Goal: Task Accomplishment & Management: Manage account settings

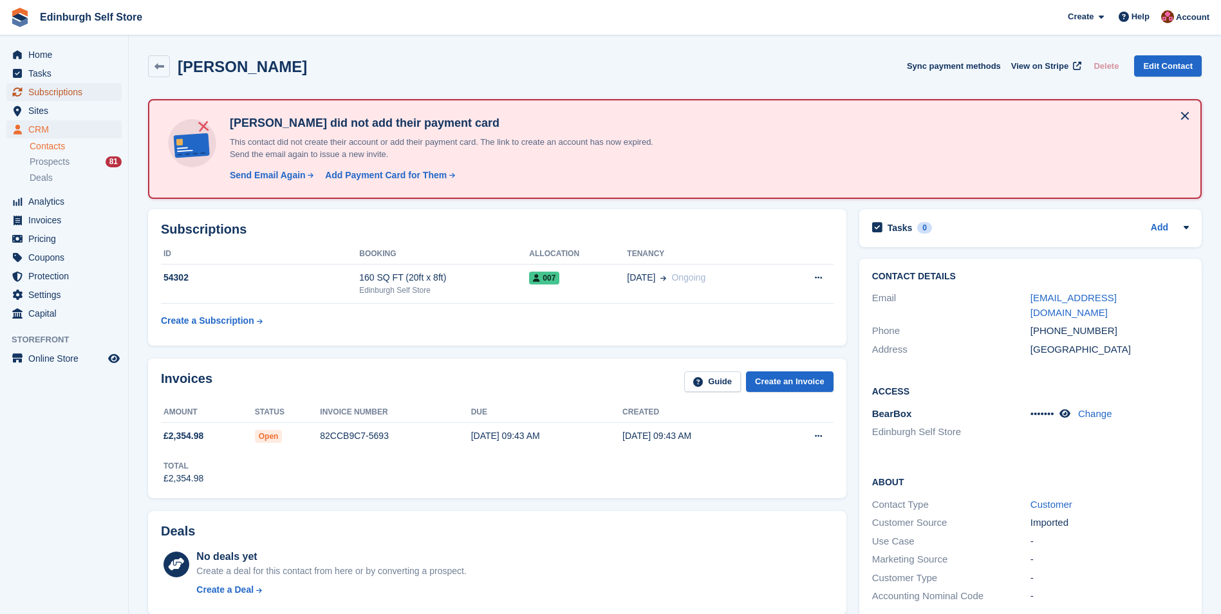
click at [74, 93] on span "Subscriptions" at bounding box center [66, 92] width 77 height 18
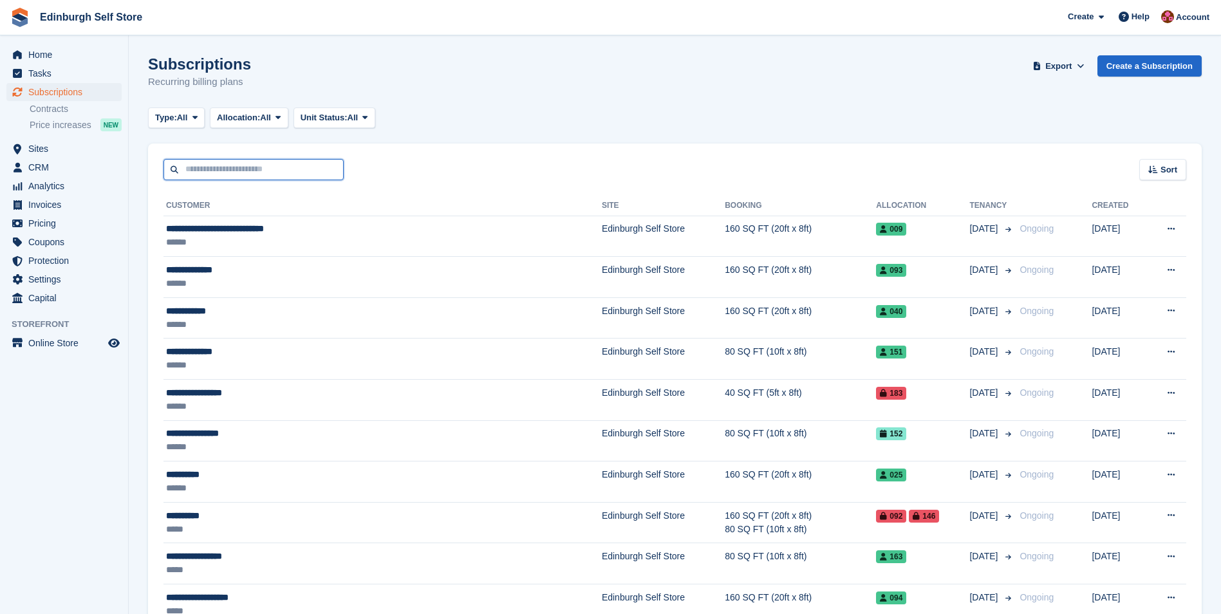
click at [259, 167] on input "text" at bounding box center [253, 169] width 180 height 21
type input "******"
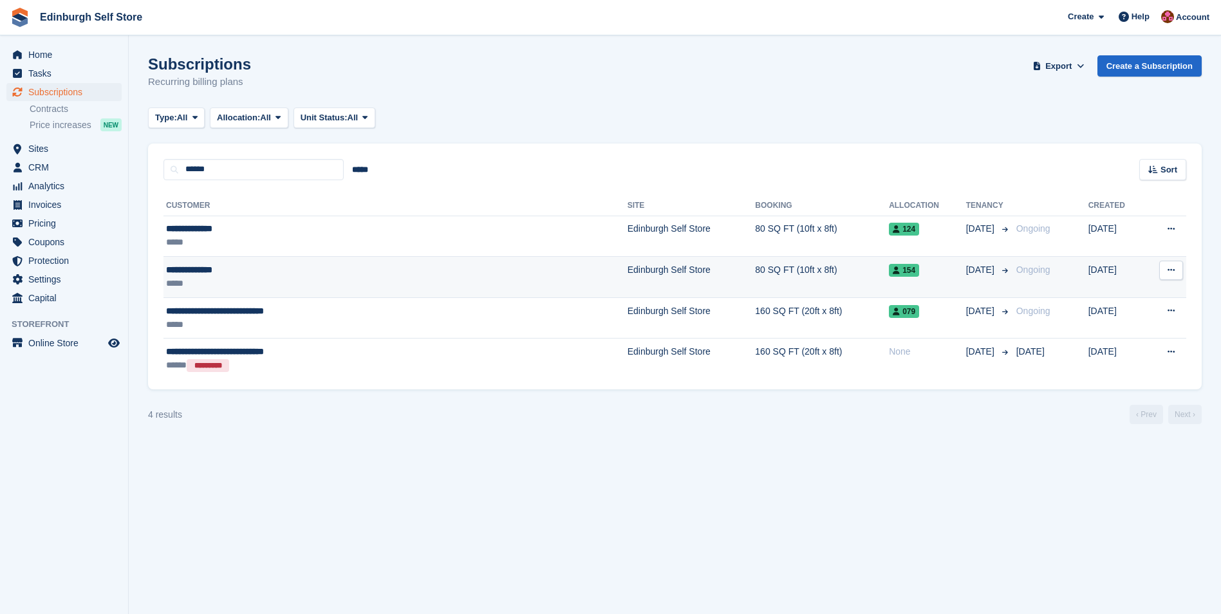
click at [628, 270] on td "Edinburgh Self Store" at bounding box center [692, 277] width 128 height 41
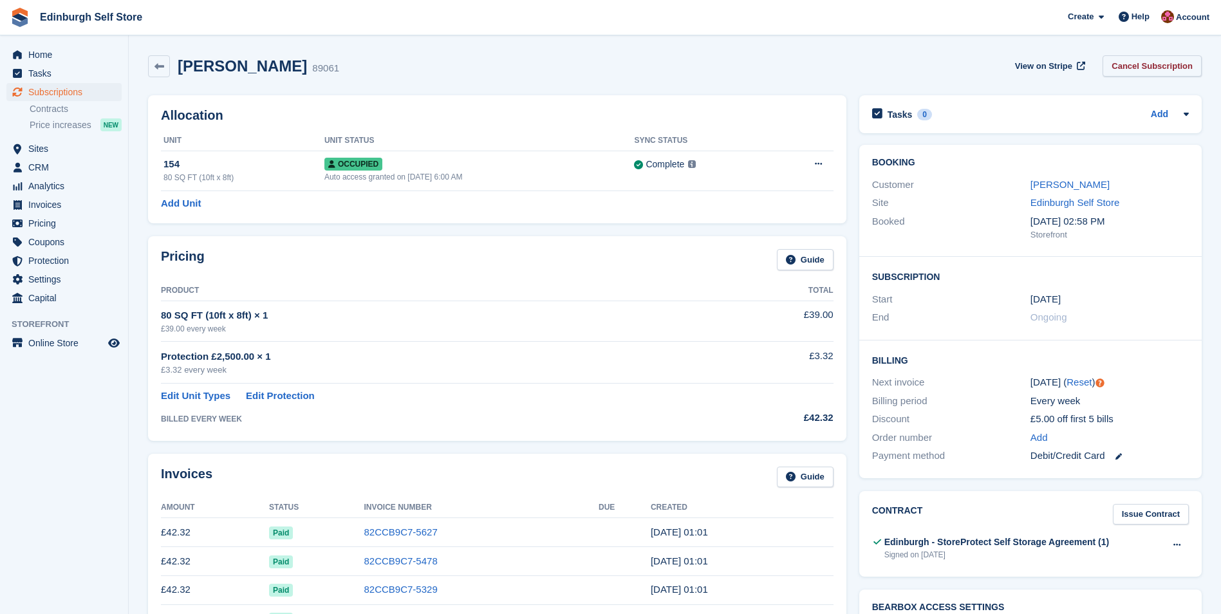
click at [1141, 66] on link "Cancel Subscription" at bounding box center [1151, 65] width 99 height 21
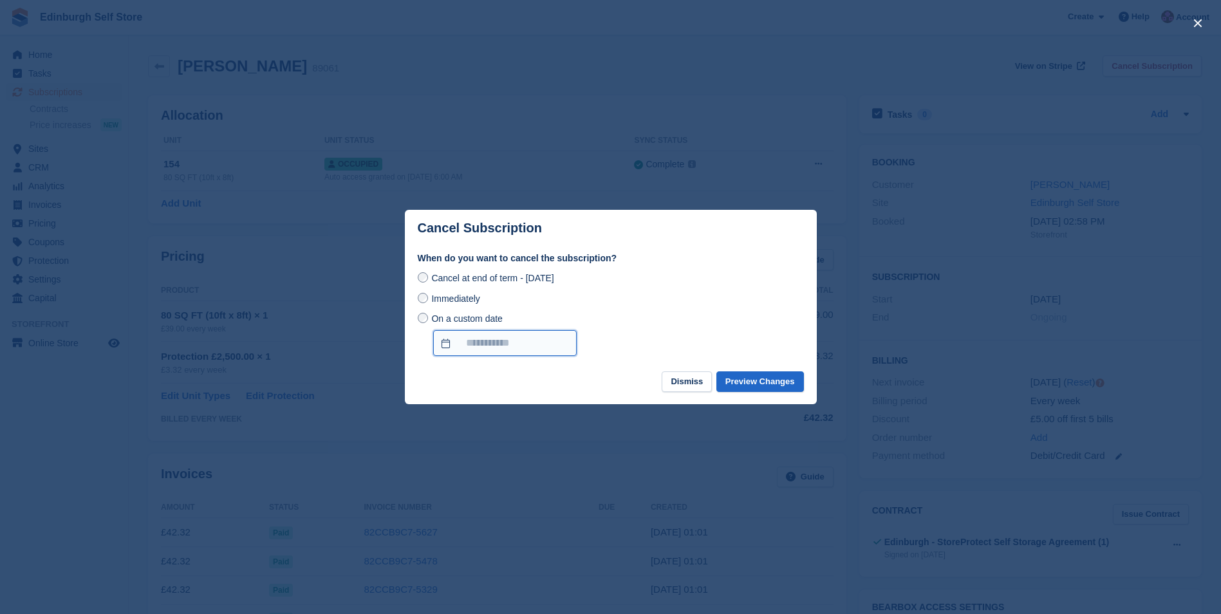
click at [440, 344] on input "On a custom date" at bounding box center [505, 343] width 144 height 26
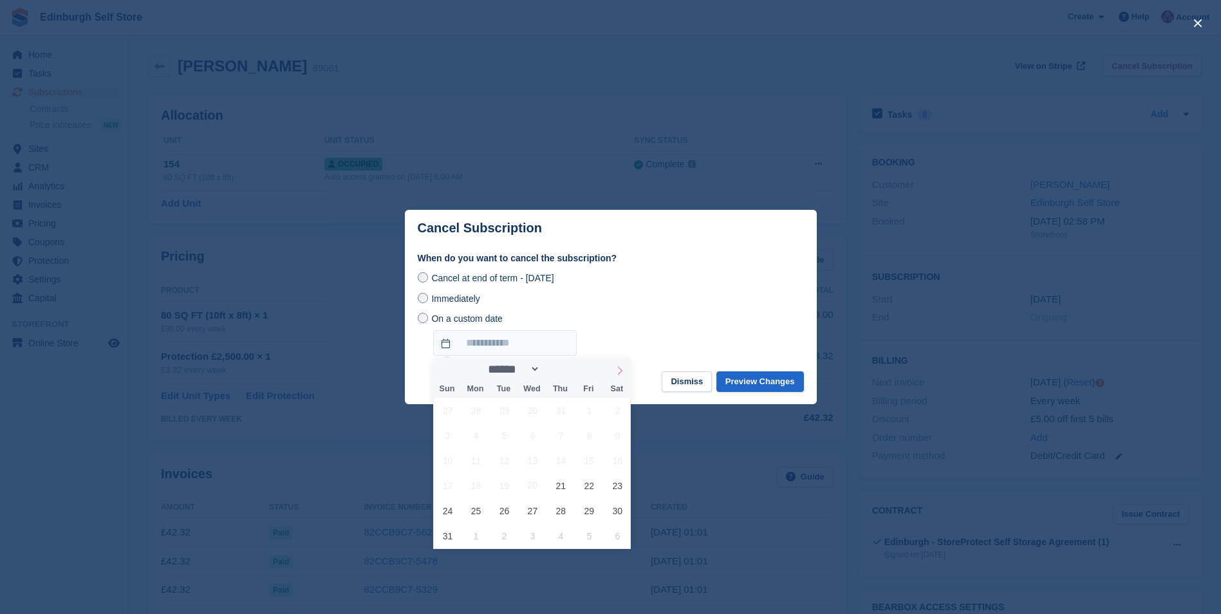
click at [620, 371] on icon at bounding box center [619, 370] width 9 height 9
select select "*"
click at [561, 413] on span "4" at bounding box center [560, 410] width 25 height 25
type input "**********"
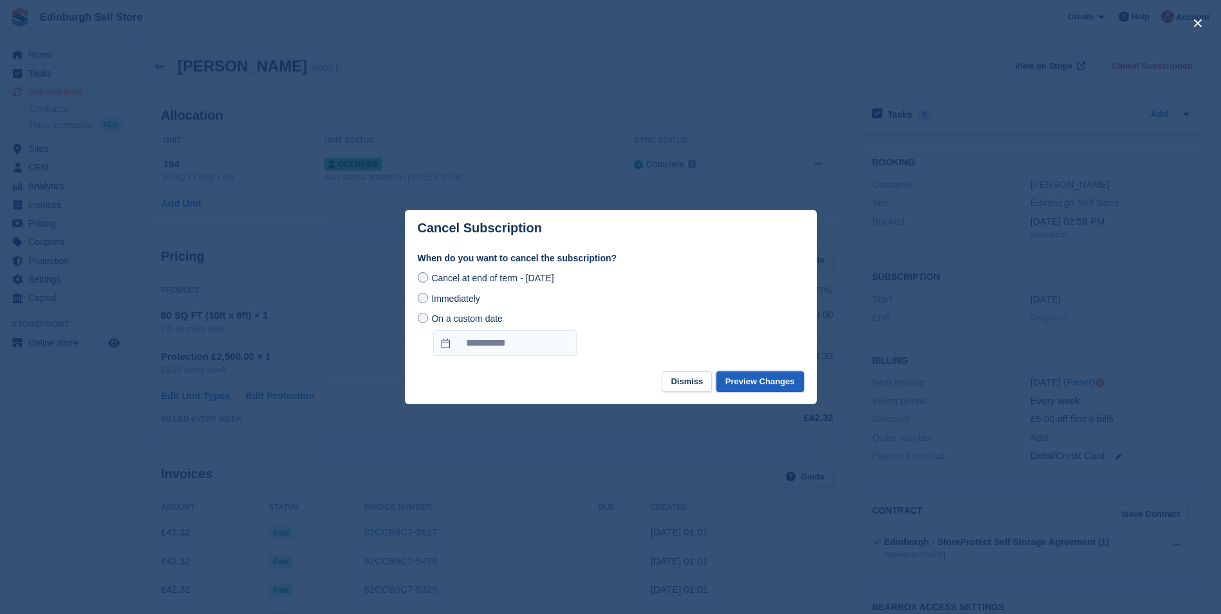
click at [751, 386] on button "Preview Changes" at bounding box center [760, 381] width 88 height 21
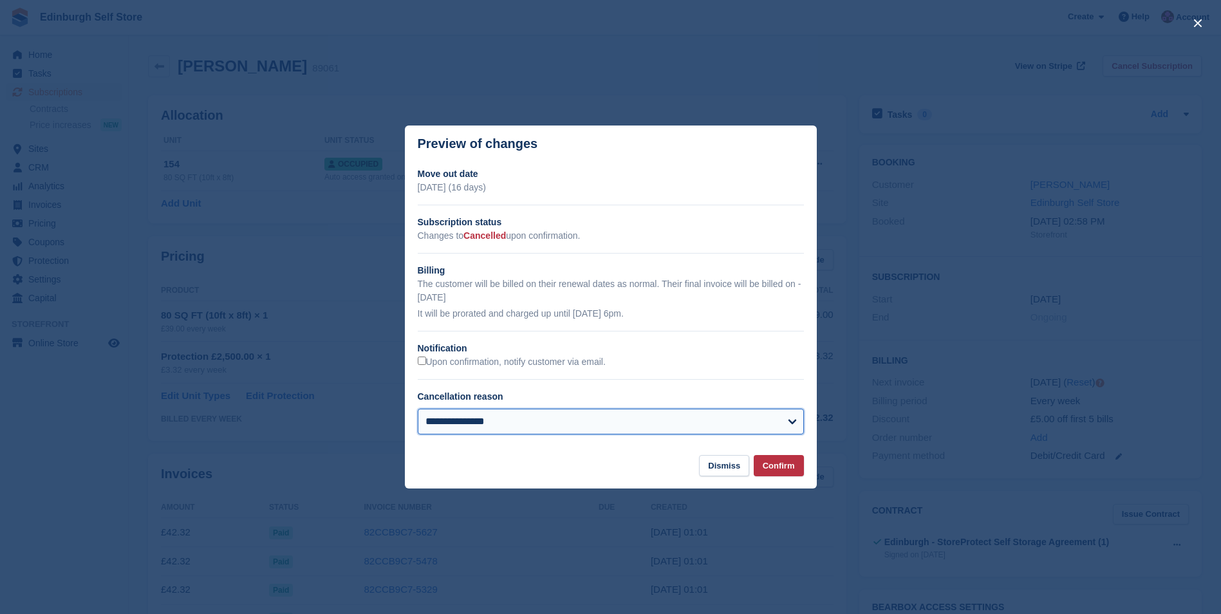
click at [675, 426] on select "**********" at bounding box center [611, 422] width 386 height 26
select select "**********"
click at [418, 410] on select "**********" at bounding box center [611, 422] width 386 height 26
click at [783, 469] on button "Confirm" at bounding box center [779, 465] width 50 height 21
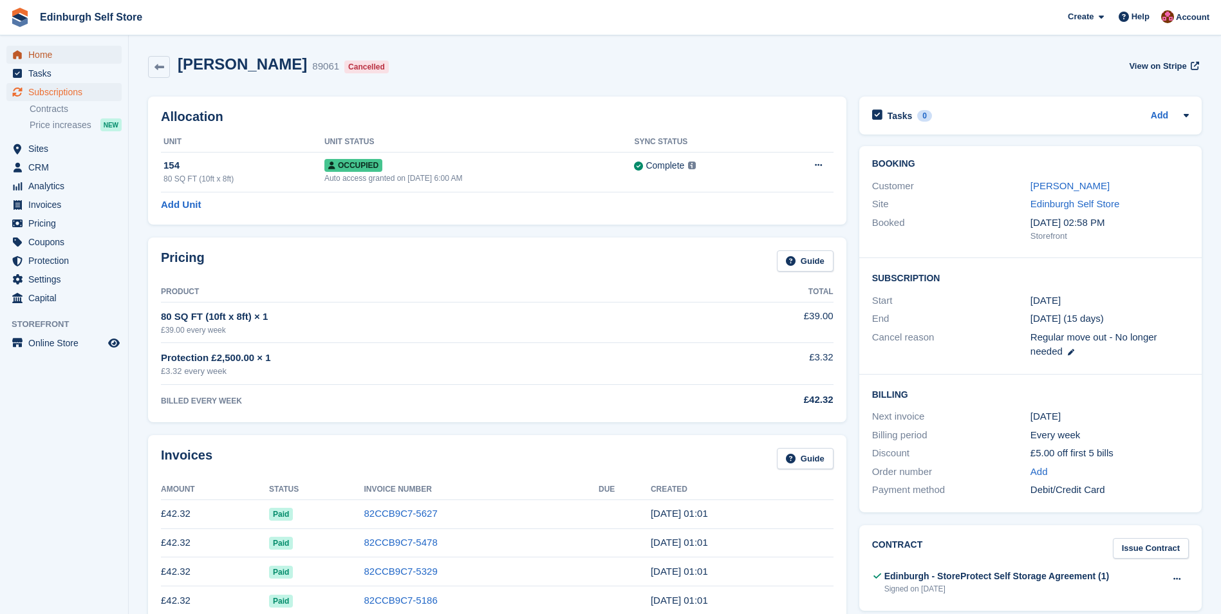
click at [53, 57] on span "Home" at bounding box center [66, 55] width 77 height 18
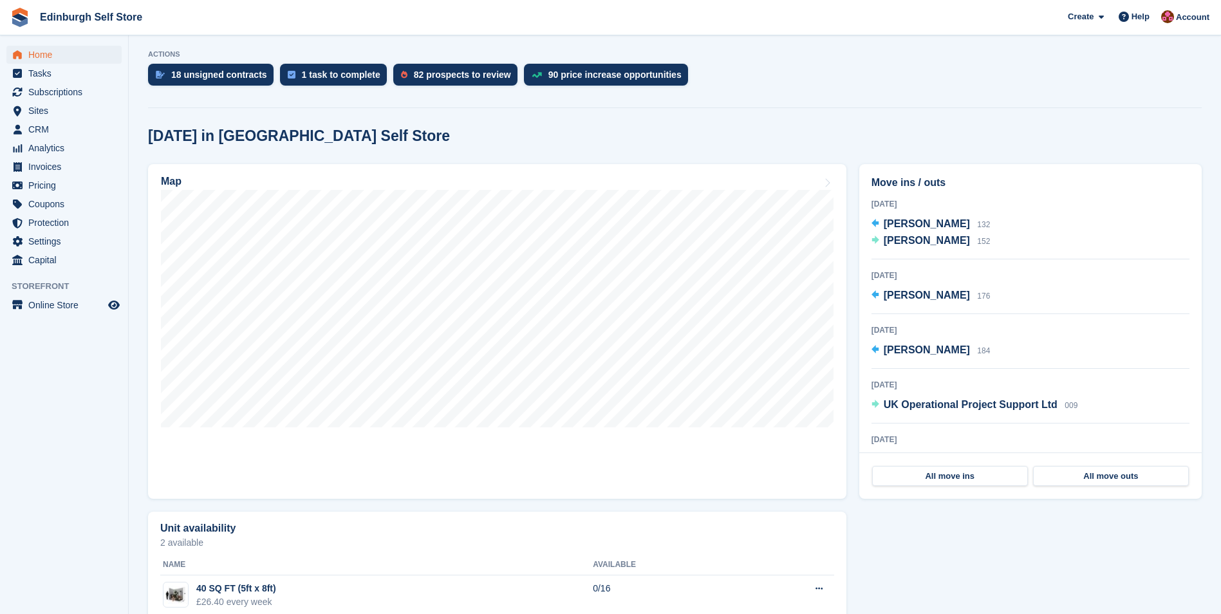
scroll to position [257, 0]
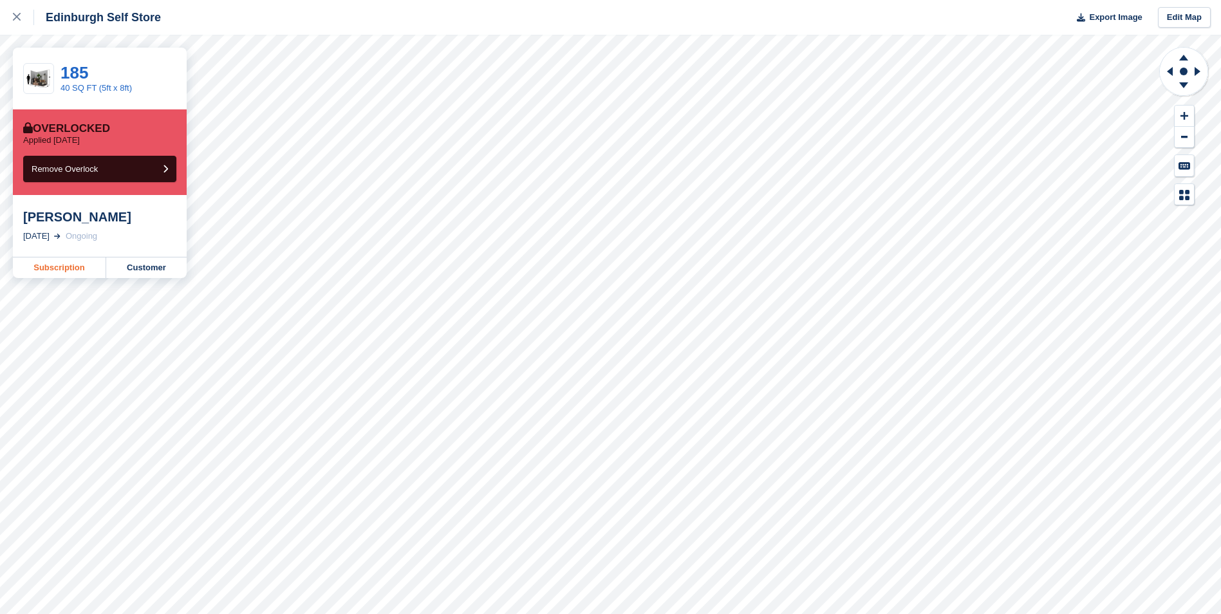
click at [61, 270] on link "Subscription" at bounding box center [59, 267] width 93 height 21
click at [16, 14] on icon at bounding box center [17, 17] width 8 height 8
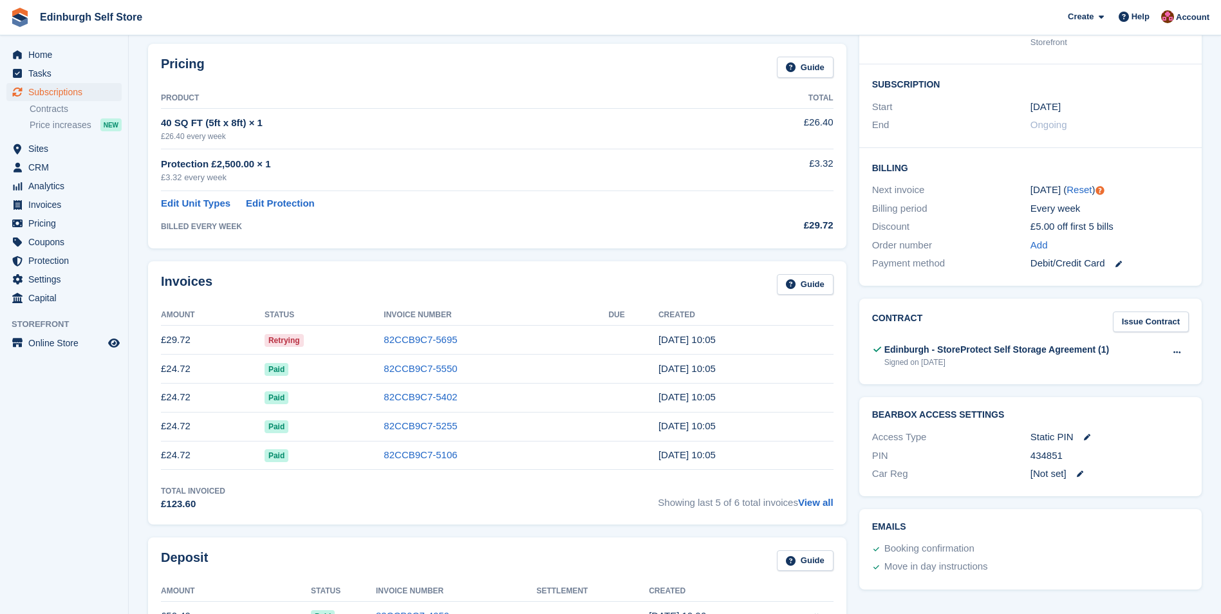
scroll to position [193, 0]
click at [422, 342] on link "82CCB9C7-5695" at bounding box center [420, 338] width 73 height 11
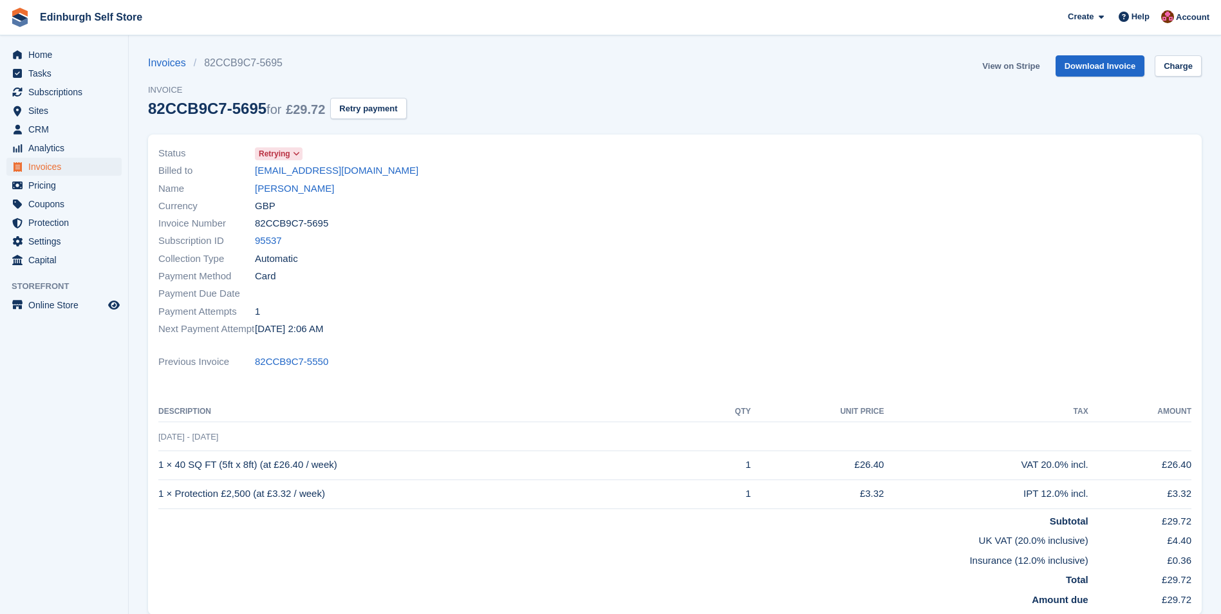
click at [1002, 65] on link "View on Stripe" at bounding box center [1011, 65] width 68 height 21
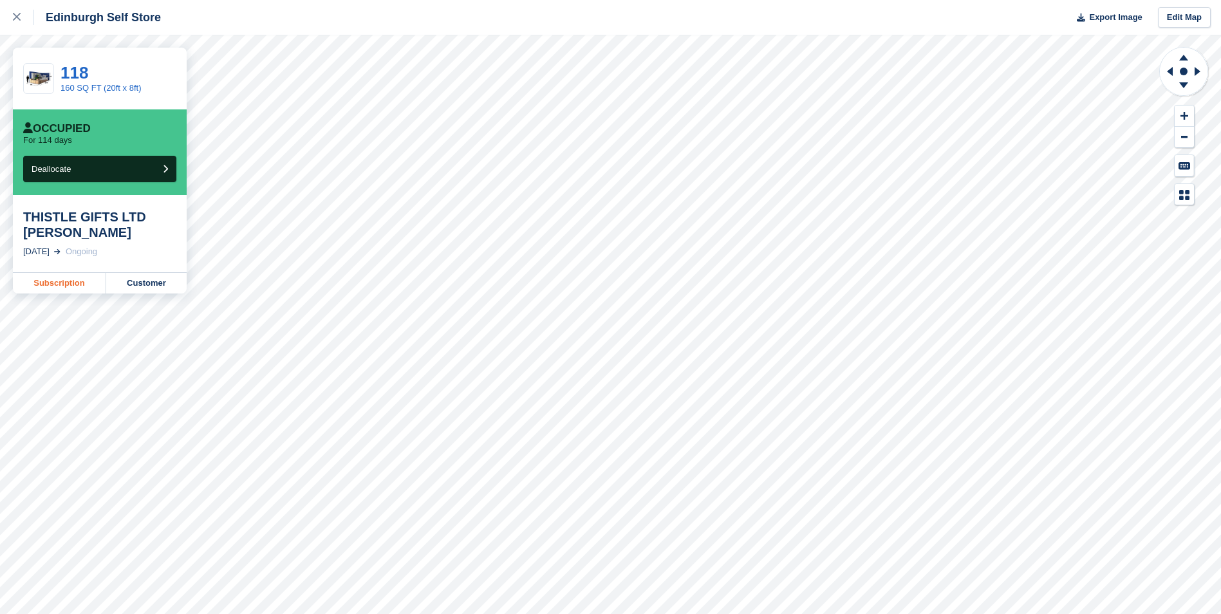
click at [70, 287] on link "Subscription" at bounding box center [59, 283] width 93 height 21
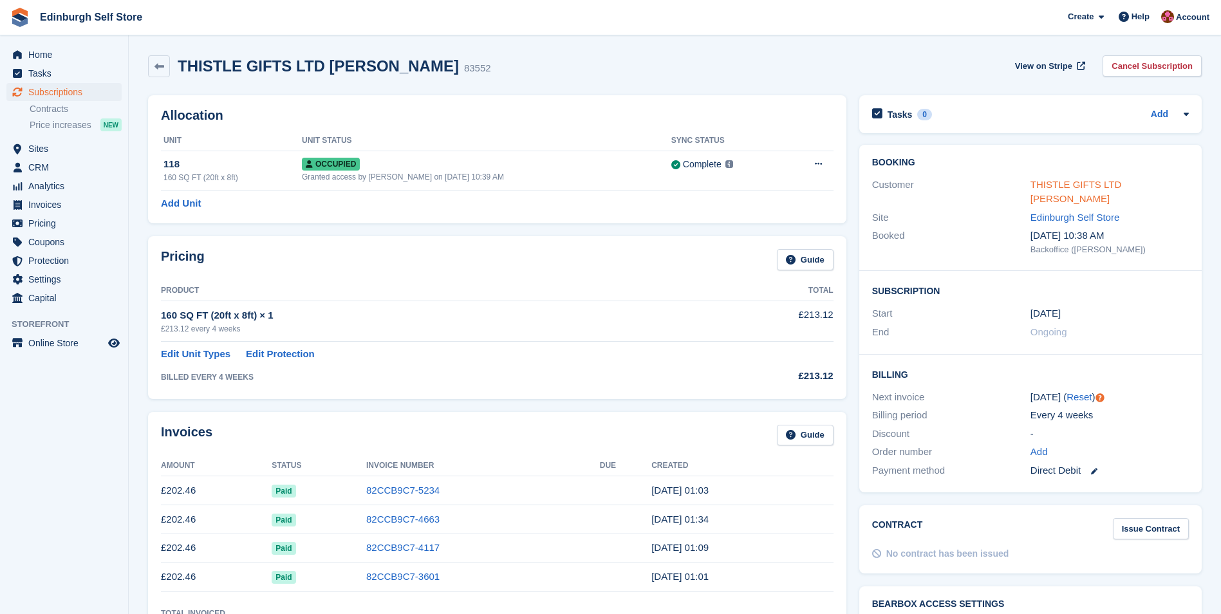
drag, startPoint x: 1063, startPoint y: 181, endPoint x: 1057, endPoint y: 184, distance: 6.9
click at [1063, 181] on link "THISTLE GIFTS LTD [PERSON_NAME]" at bounding box center [1075, 192] width 91 height 26
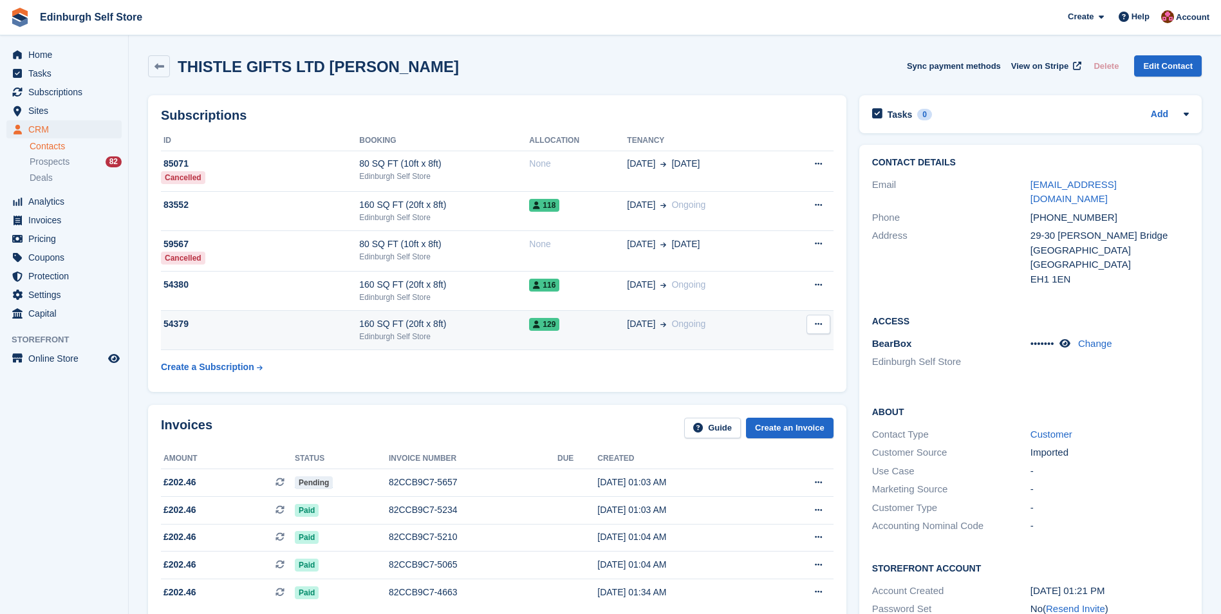
click at [455, 333] on div "Edinburgh Self Store" at bounding box center [444, 337] width 170 height 12
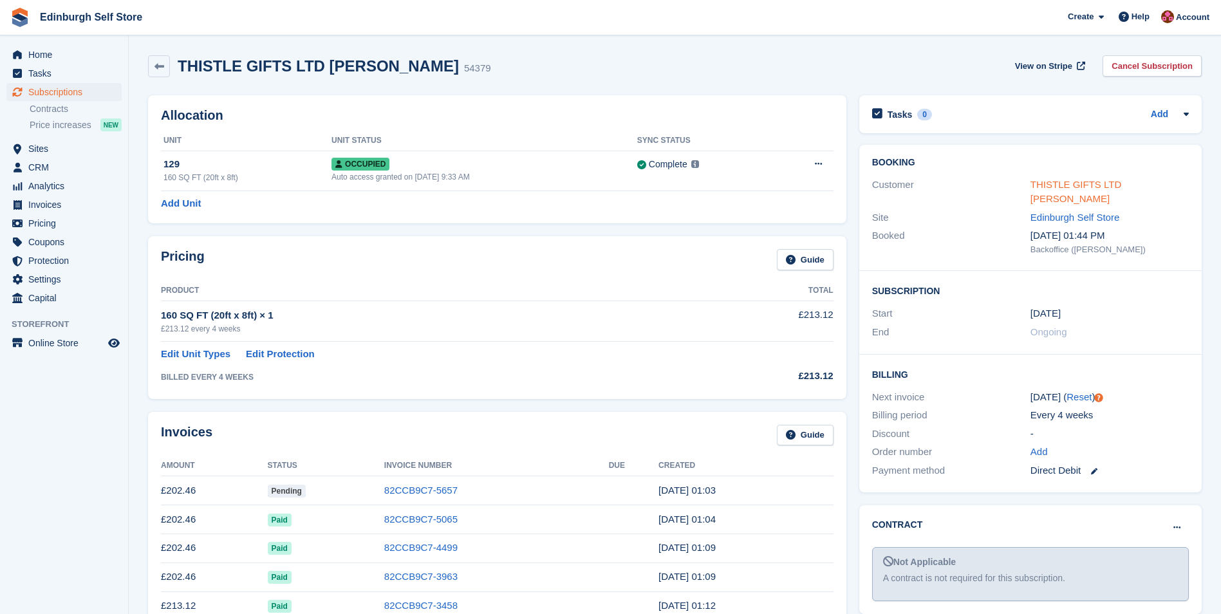
click at [1059, 187] on link "THISTLE GIFTS LTD [PERSON_NAME]" at bounding box center [1075, 192] width 91 height 26
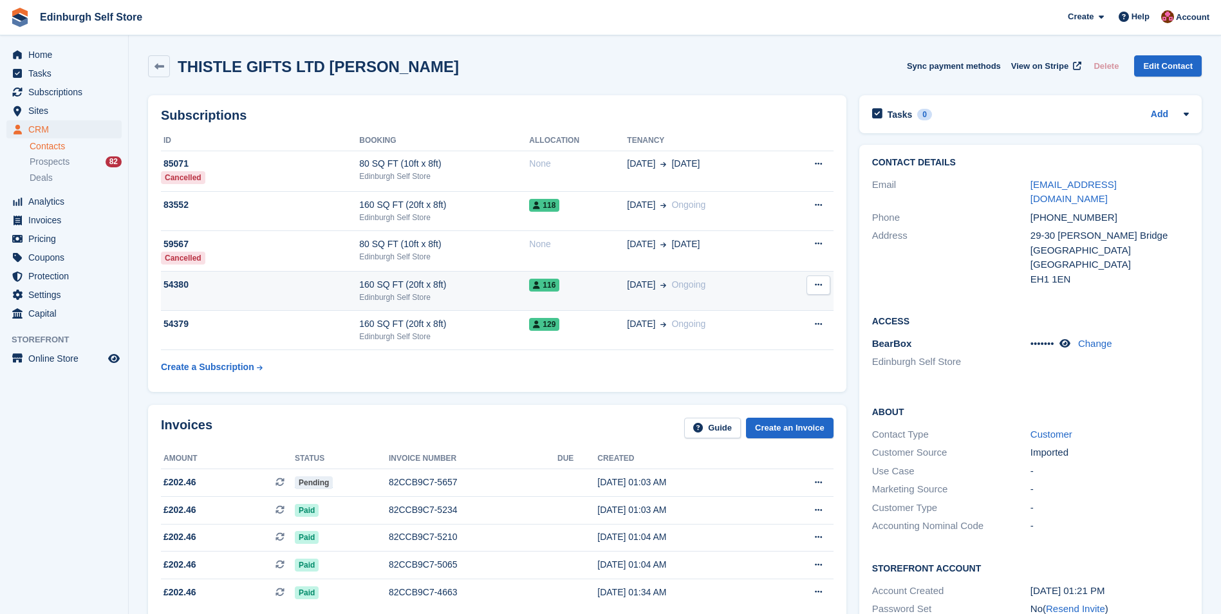
click at [551, 280] on span "116" at bounding box center [544, 285] width 30 height 13
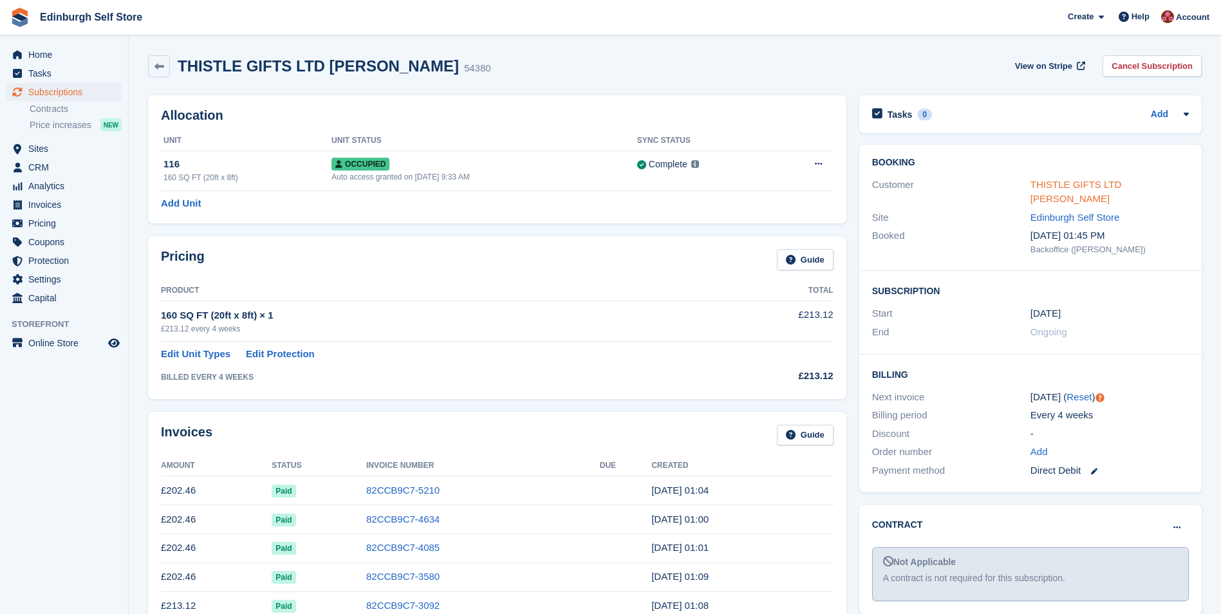
click at [1057, 184] on link "THISTLE GIFTS LTD [PERSON_NAME]" at bounding box center [1075, 192] width 91 height 26
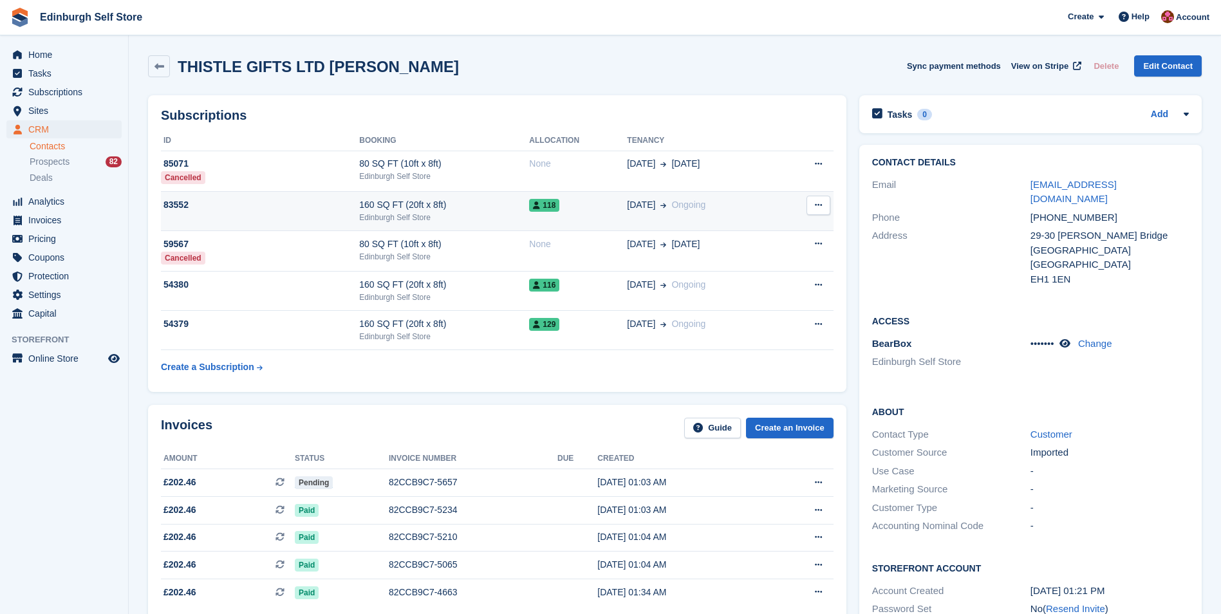
click at [466, 213] on div "Edinburgh Self Store" at bounding box center [444, 218] width 170 height 12
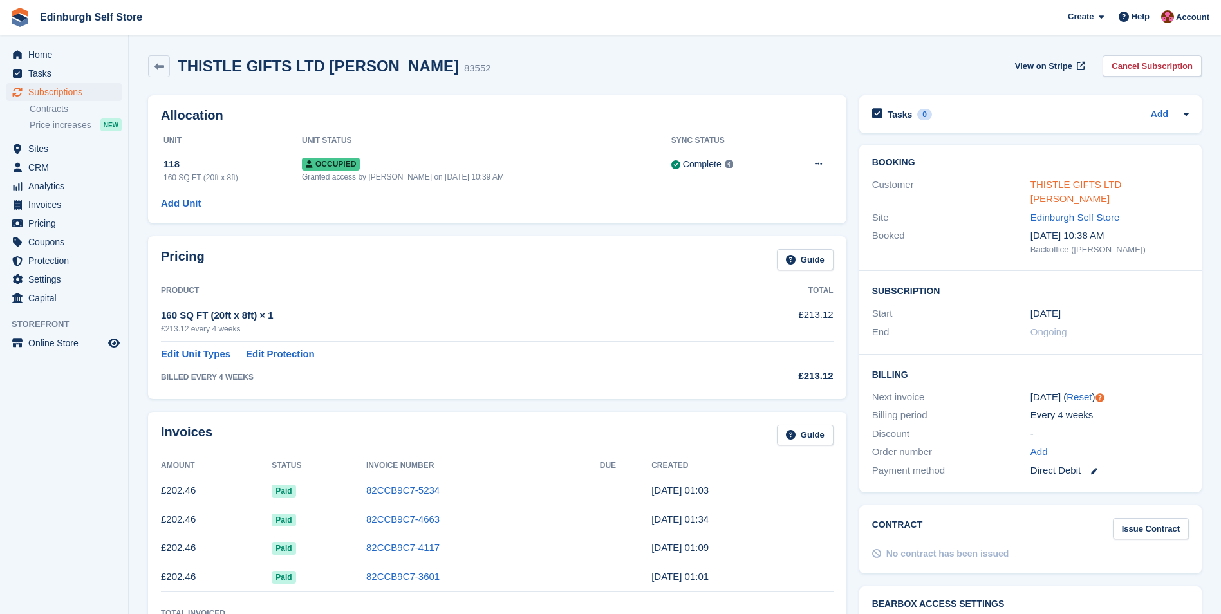
click at [1035, 187] on link "THISTLE GIFTS LTD [PERSON_NAME]" at bounding box center [1075, 192] width 91 height 26
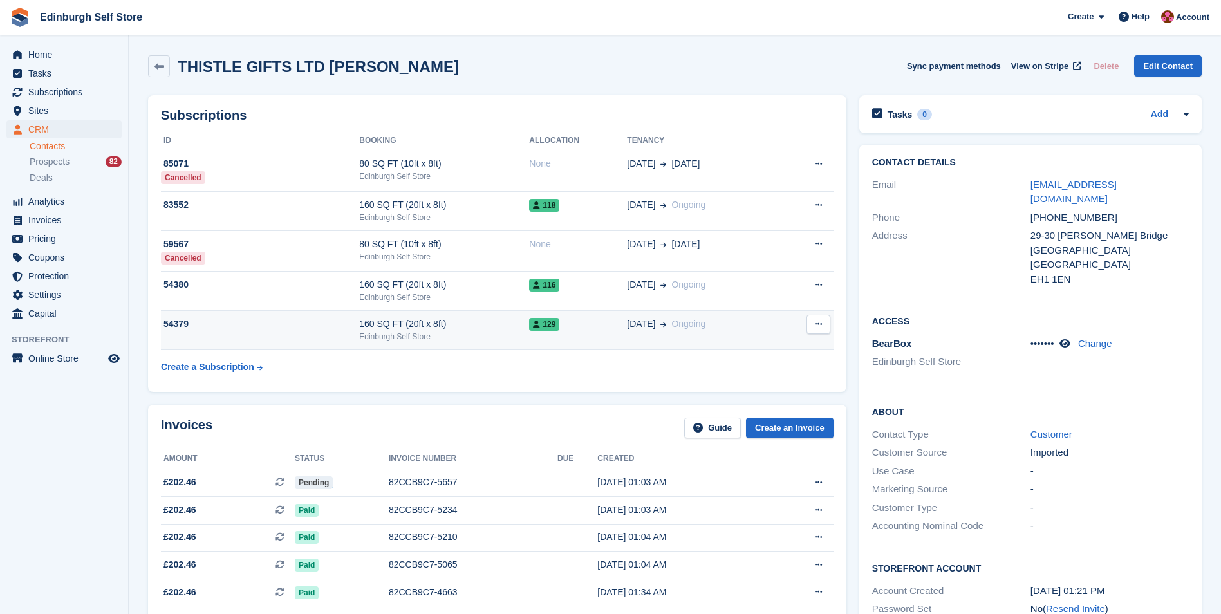
click at [549, 339] on td "129" at bounding box center [578, 330] width 98 height 39
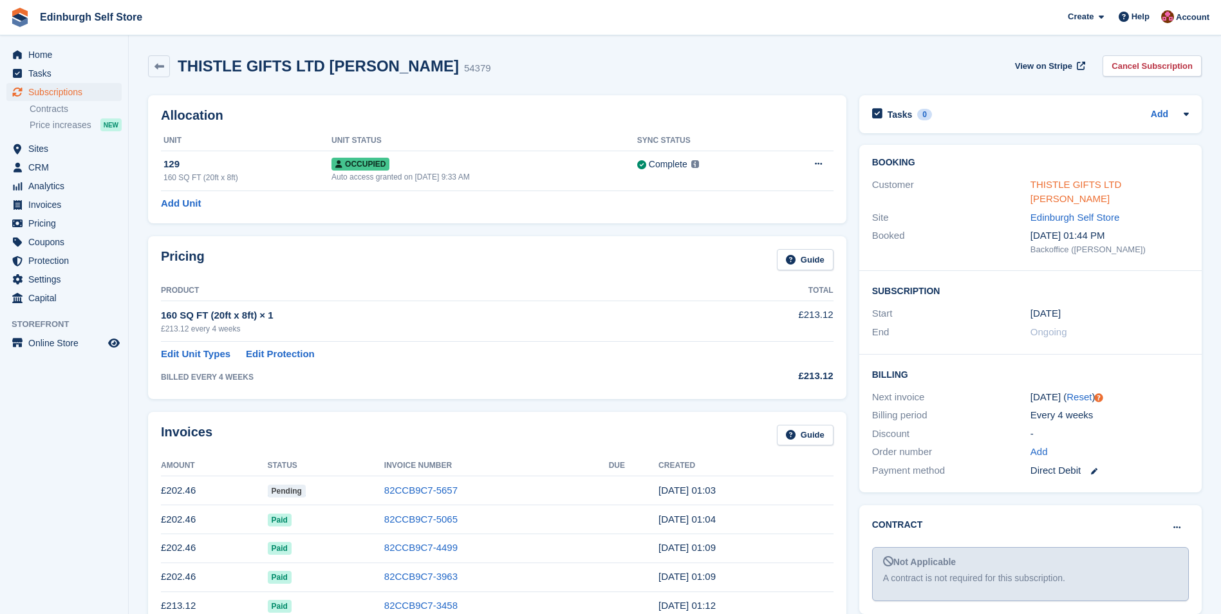
drag, startPoint x: 1068, startPoint y: 183, endPoint x: 1059, endPoint y: 183, distance: 9.7
click at [1068, 183] on link "THISTLE GIFTS LTD [PERSON_NAME]" at bounding box center [1075, 192] width 91 height 26
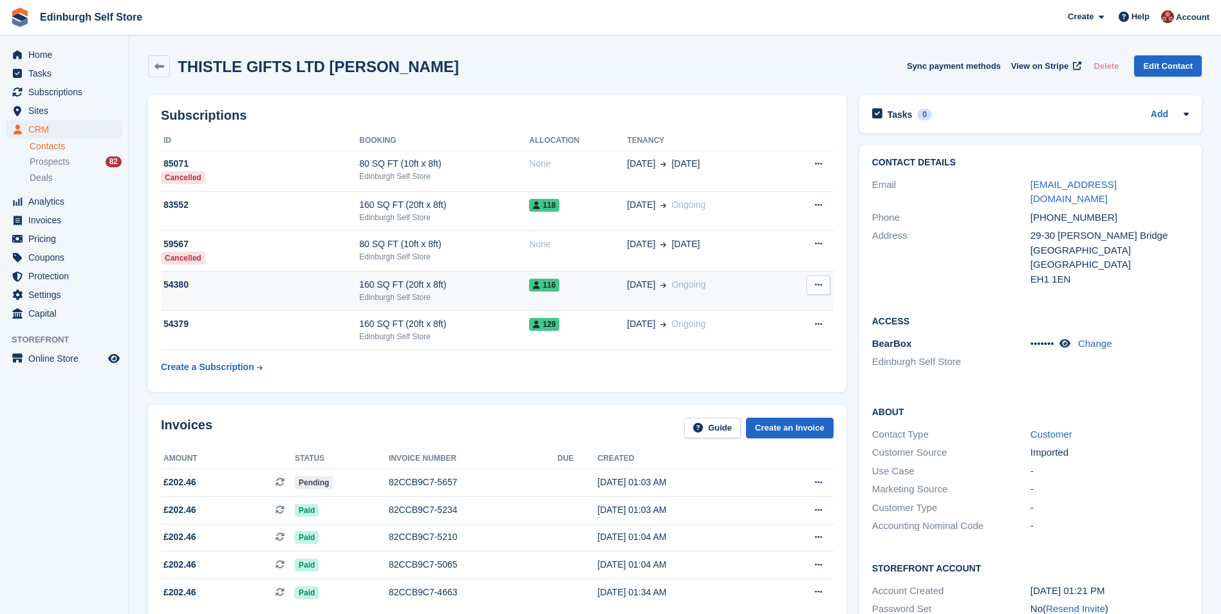
click at [655, 290] on span at bounding box center [660, 285] width 11 height 14
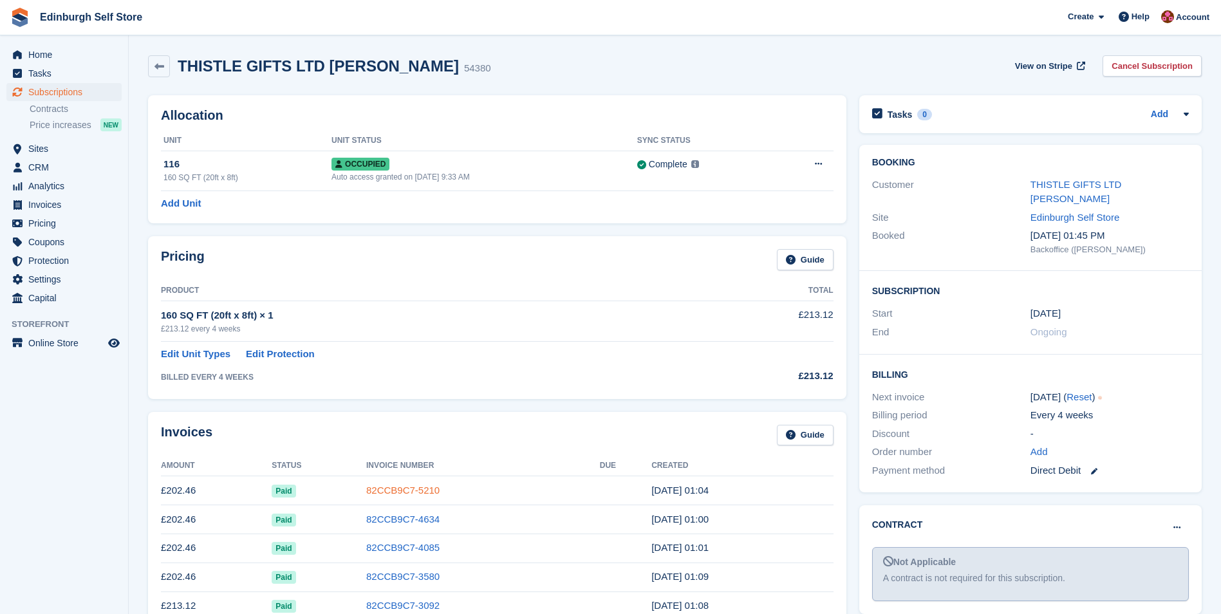
click at [403, 490] on link "82CCB9C7-5210" at bounding box center [402, 490] width 73 height 11
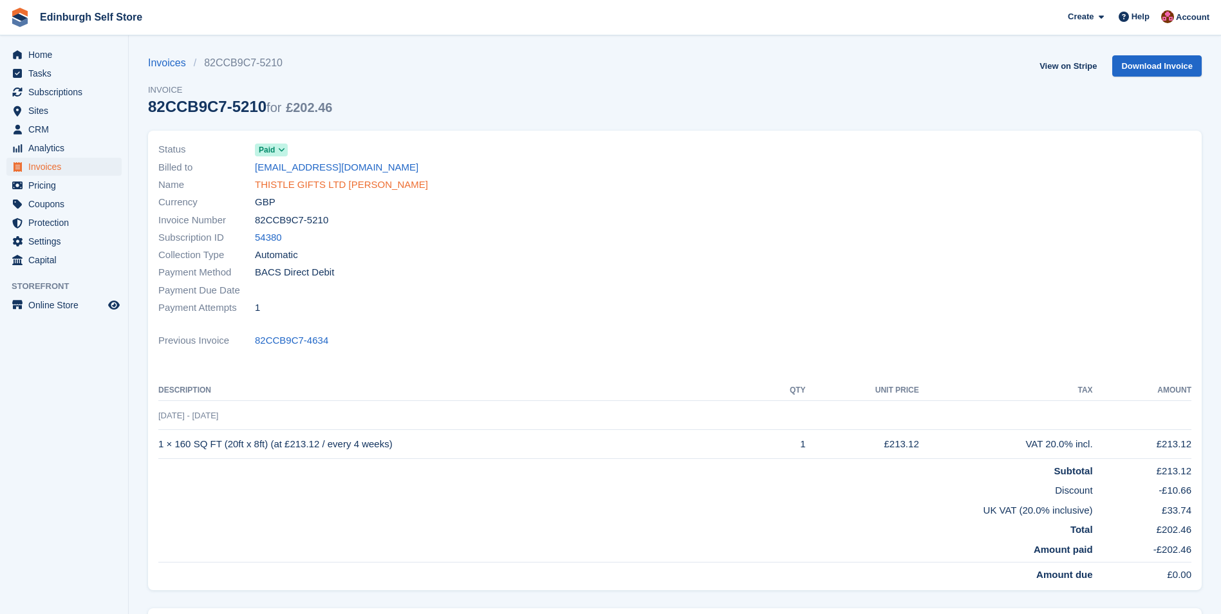
click at [345, 188] on link "THISTLE GIFTS LTD [PERSON_NAME]" at bounding box center [341, 185] width 173 height 15
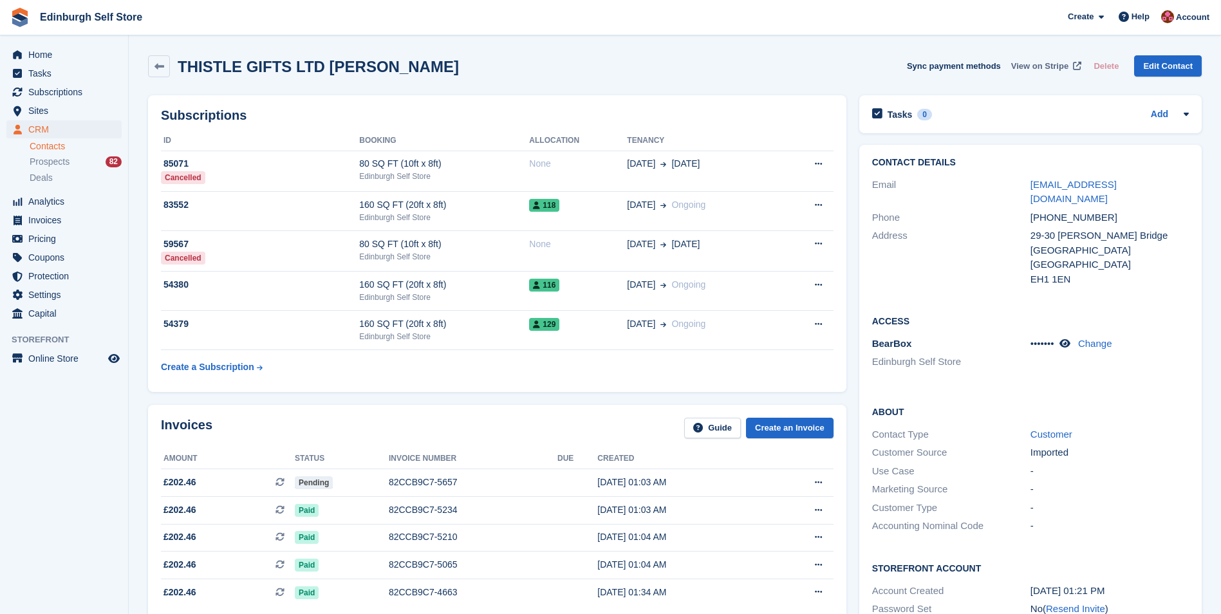
click at [1045, 65] on span "View on Stripe" at bounding box center [1039, 66] width 57 height 13
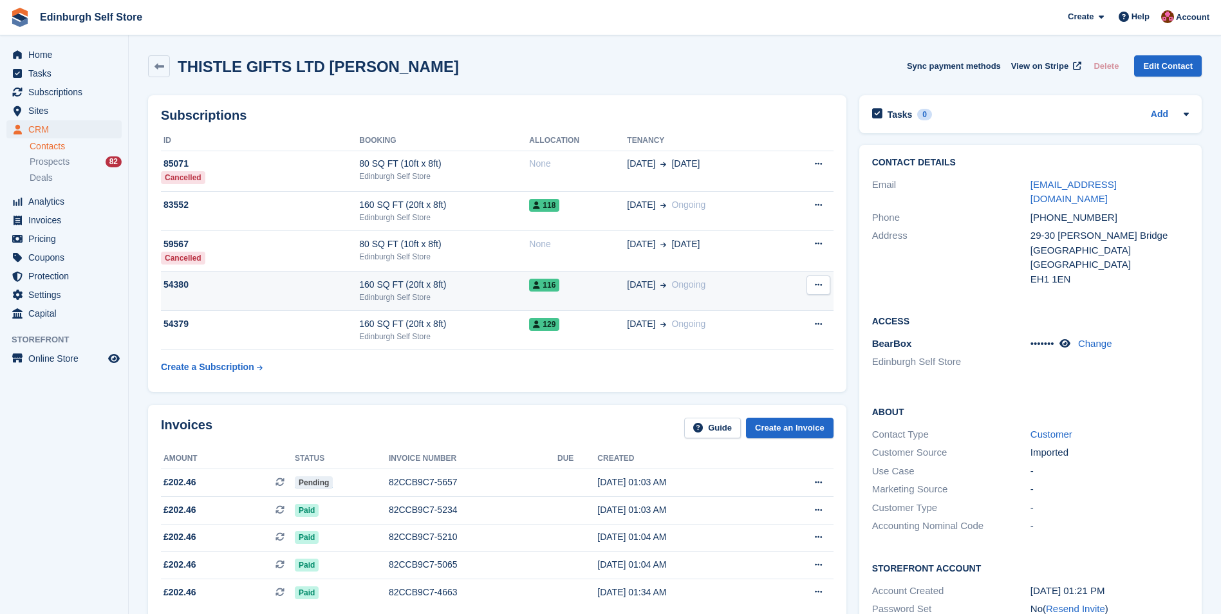
click at [568, 295] on td "116" at bounding box center [578, 291] width 98 height 39
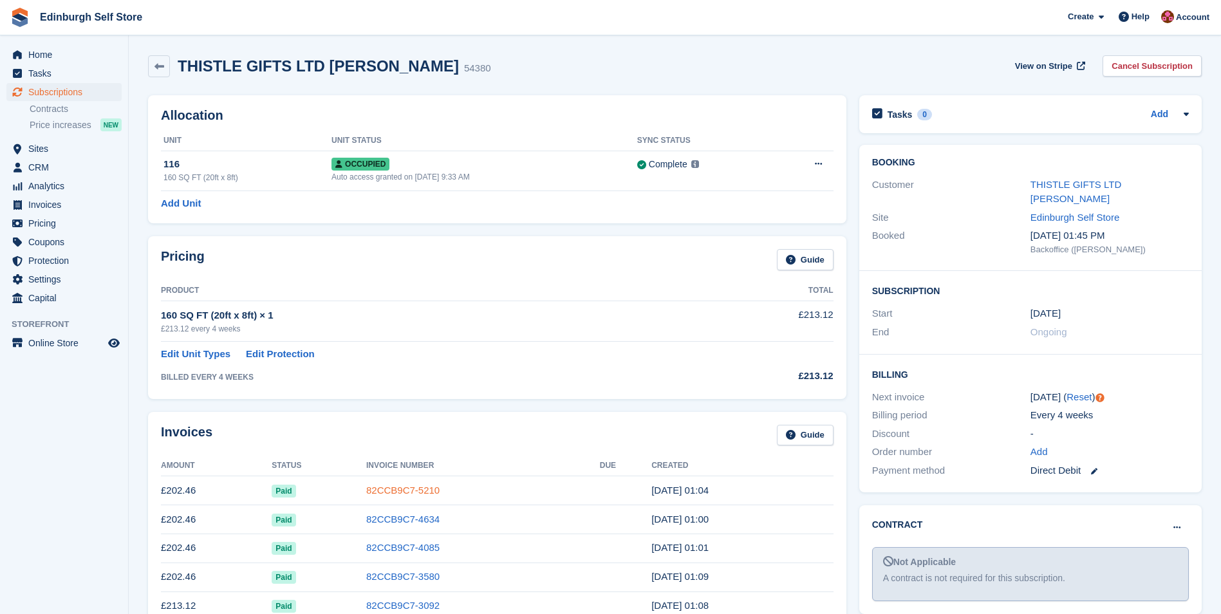
click at [413, 487] on link "82CCB9C7-5210" at bounding box center [402, 490] width 73 height 11
click at [1110, 179] on link "THISTLE GIFTS LTD Dalwinder Singh" at bounding box center [1075, 192] width 91 height 26
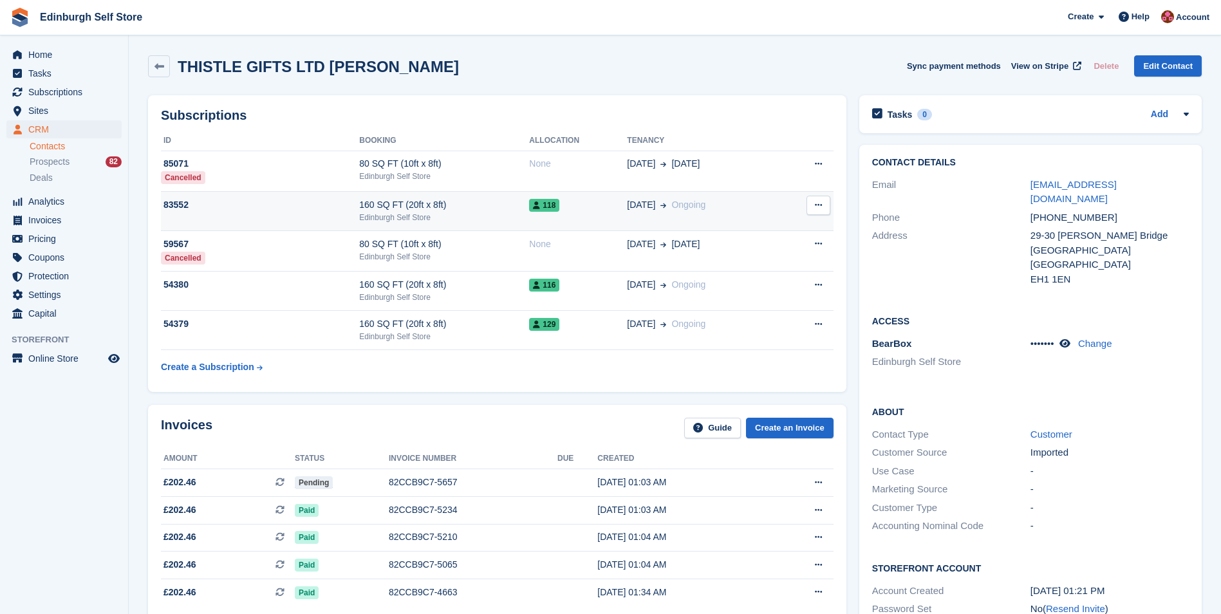
click at [557, 212] on div "118" at bounding box center [578, 205] width 98 height 14
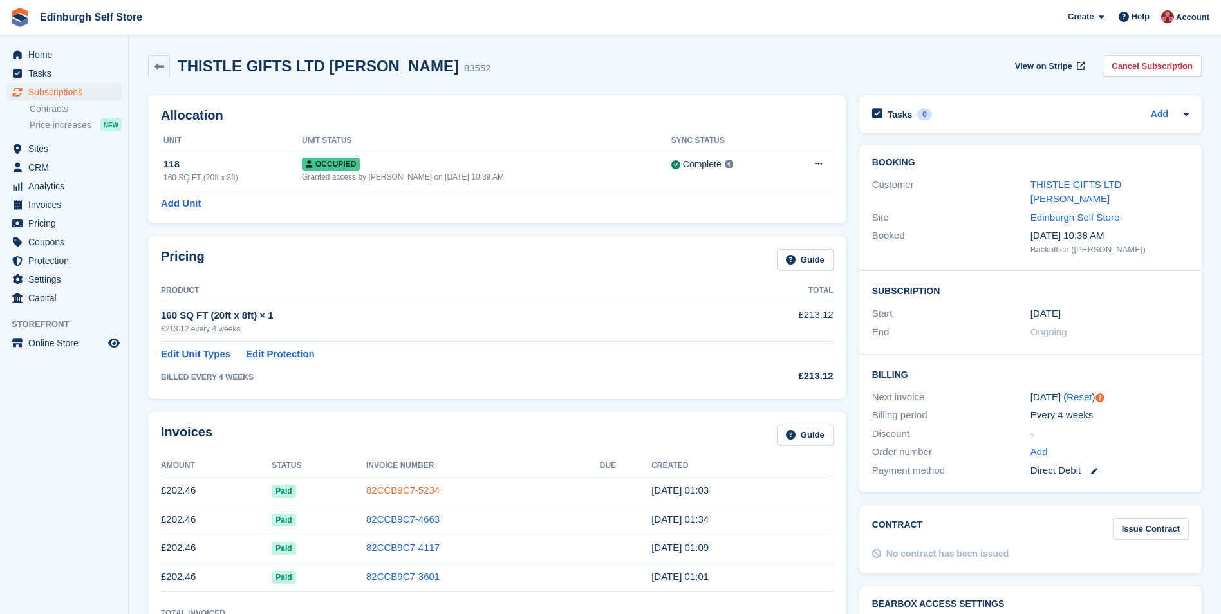
click at [409, 496] on link "82CCB9C7-5234" at bounding box center [402, 490] width 73 height 11
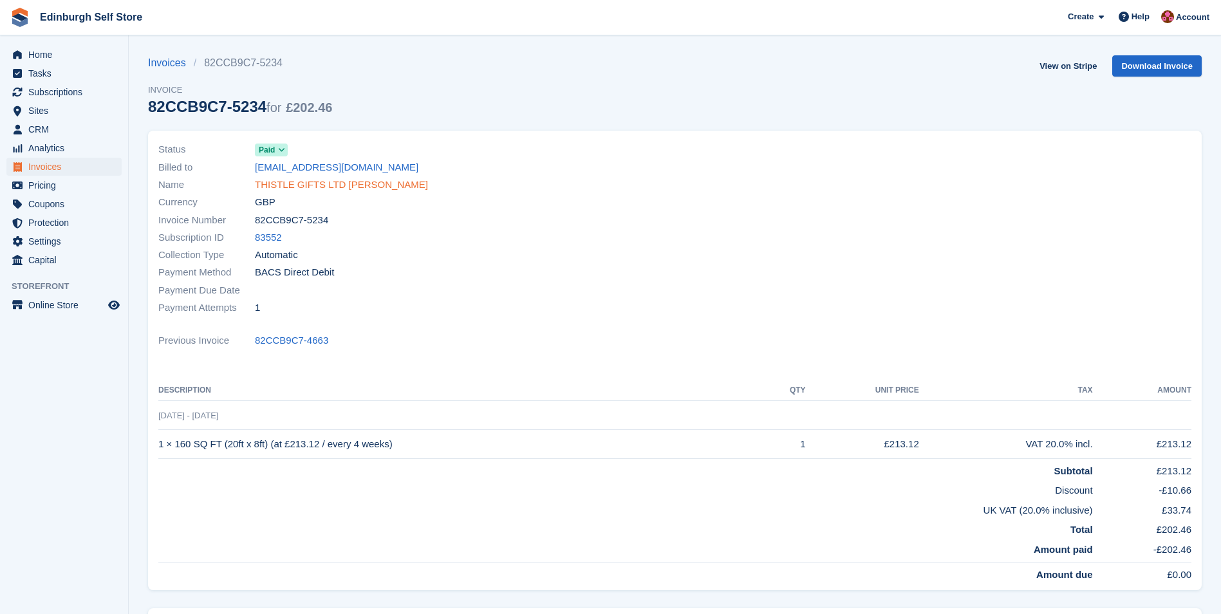
click at [328, 187] on link "THISTLE GIFTS LTD [PERSON_NAME]" at bounding box center [341, 185] width 173 height 15
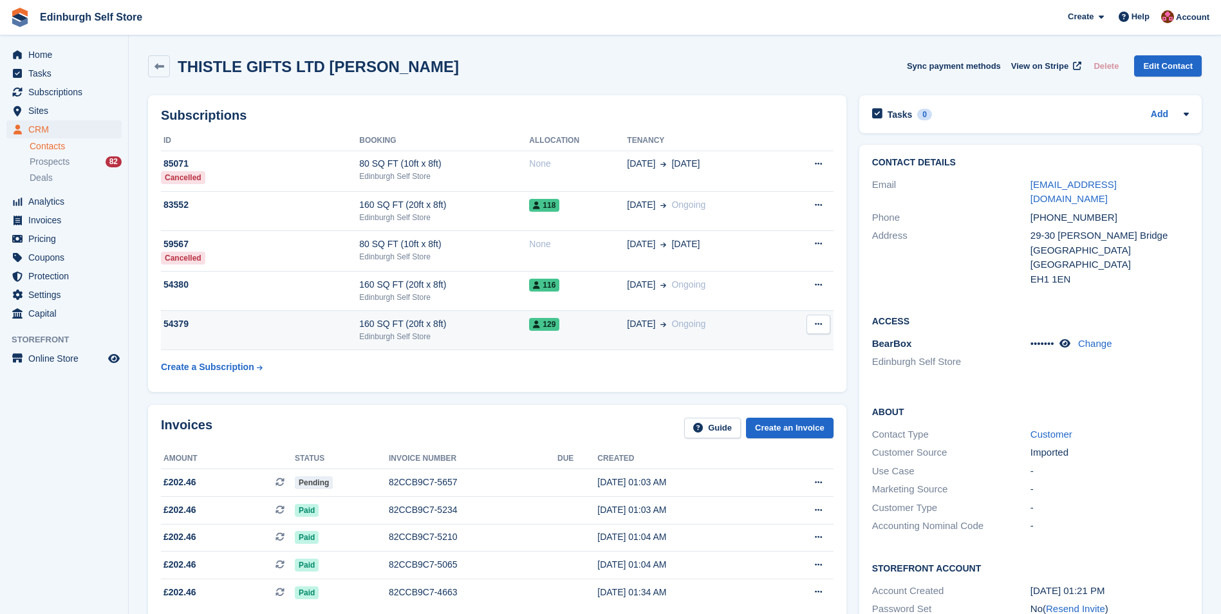
click at [569, 335] on td "129" at bounding box center [578, 330] width 98 height 39
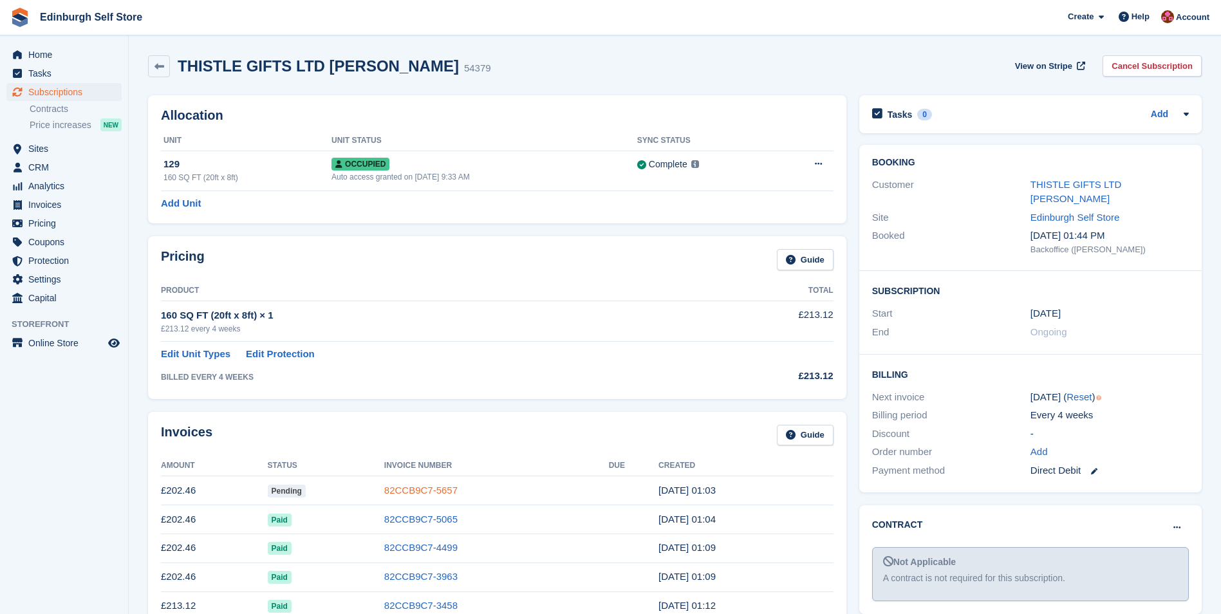
click at [431, 496] on link "82CCB9C7-5657" at bounding box center [420, 490] width 73 height 11
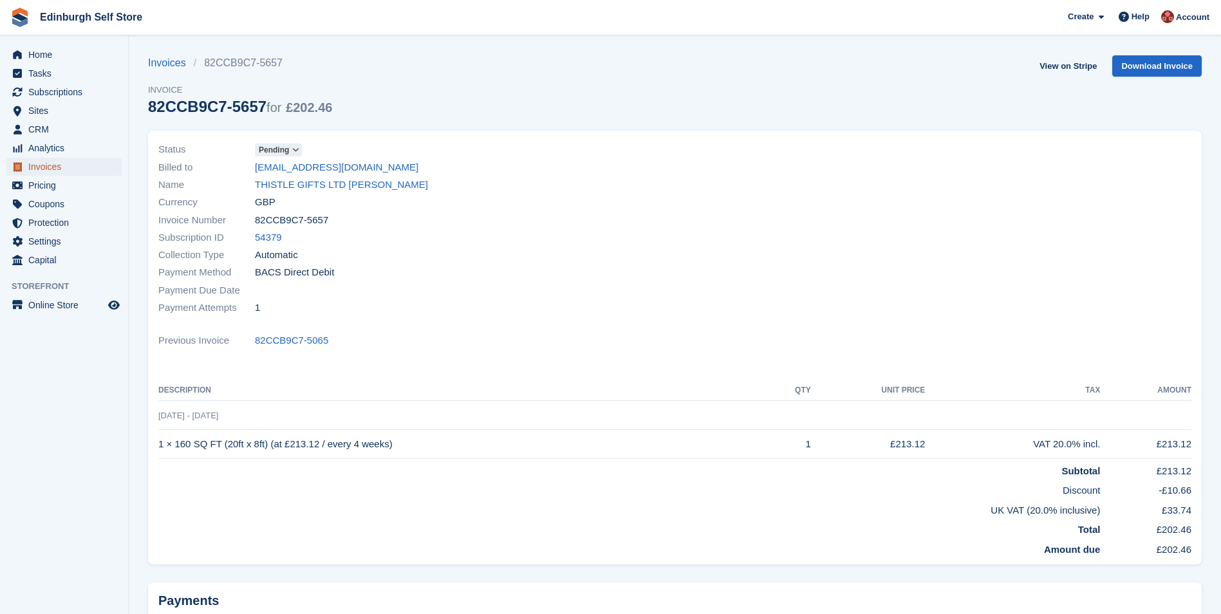
click at [70, 170] on span "Invoices" at bounding box center [66, 167] width 77 height 18
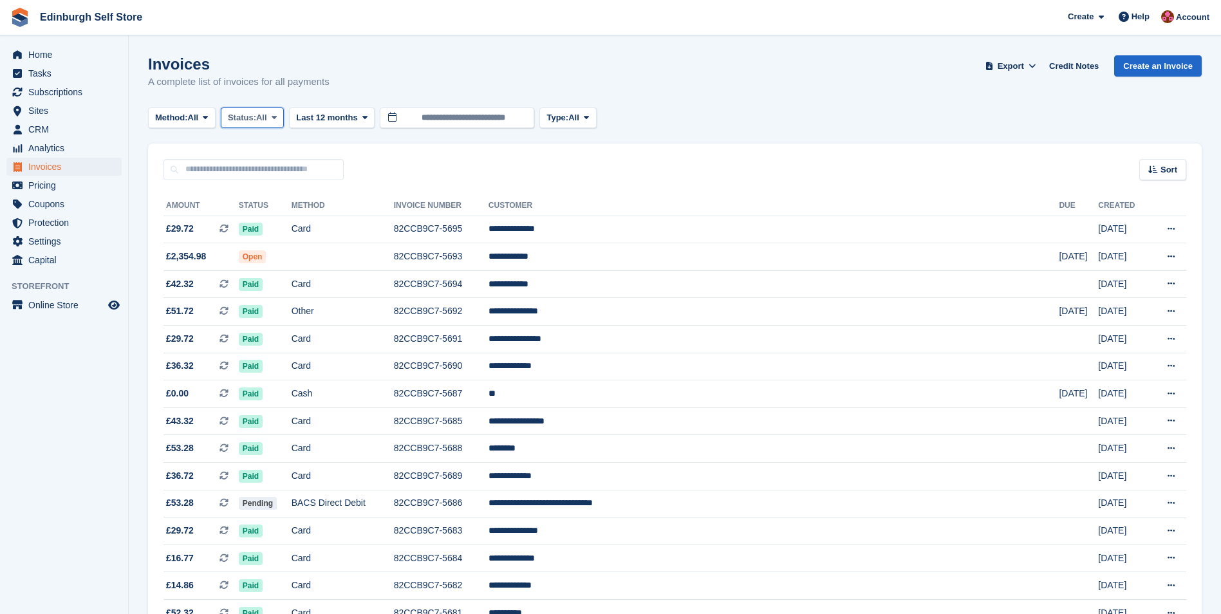
click at [277, 116] on icon at bounding box center [274, 117] width 5 height 8
click at [280, 221] on link "Open" at bounding box center [283, 217] width 112 height 23
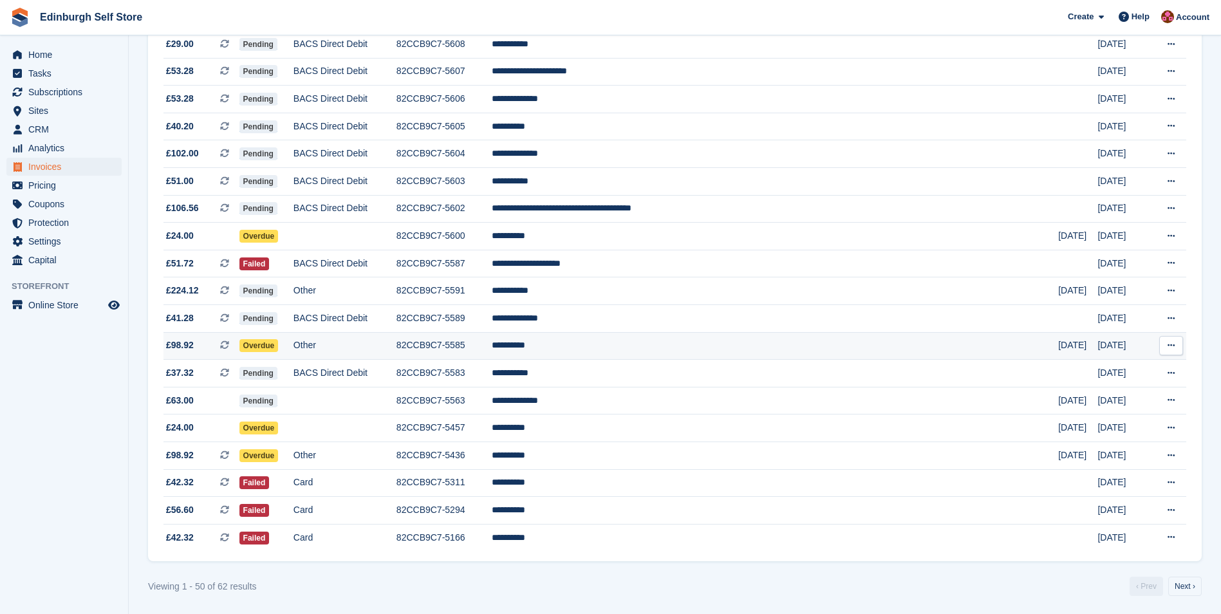
scroll to position [1036, 0]
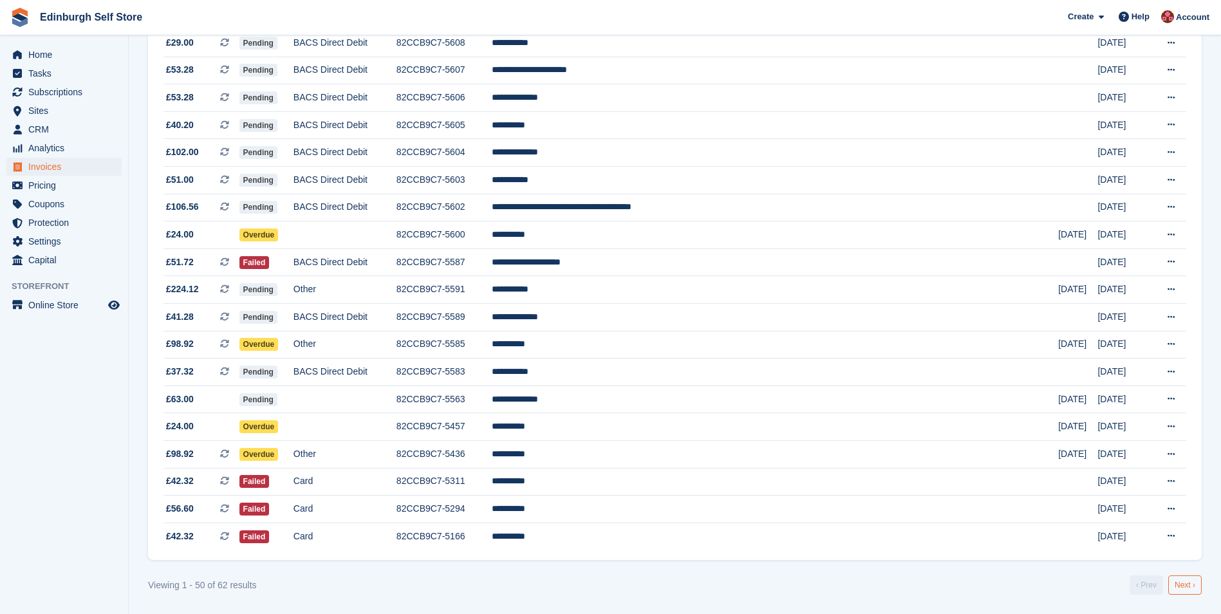
click at [1182, 587] on link "Next ›" at bounding box center [1184, 584] width 33 height 19
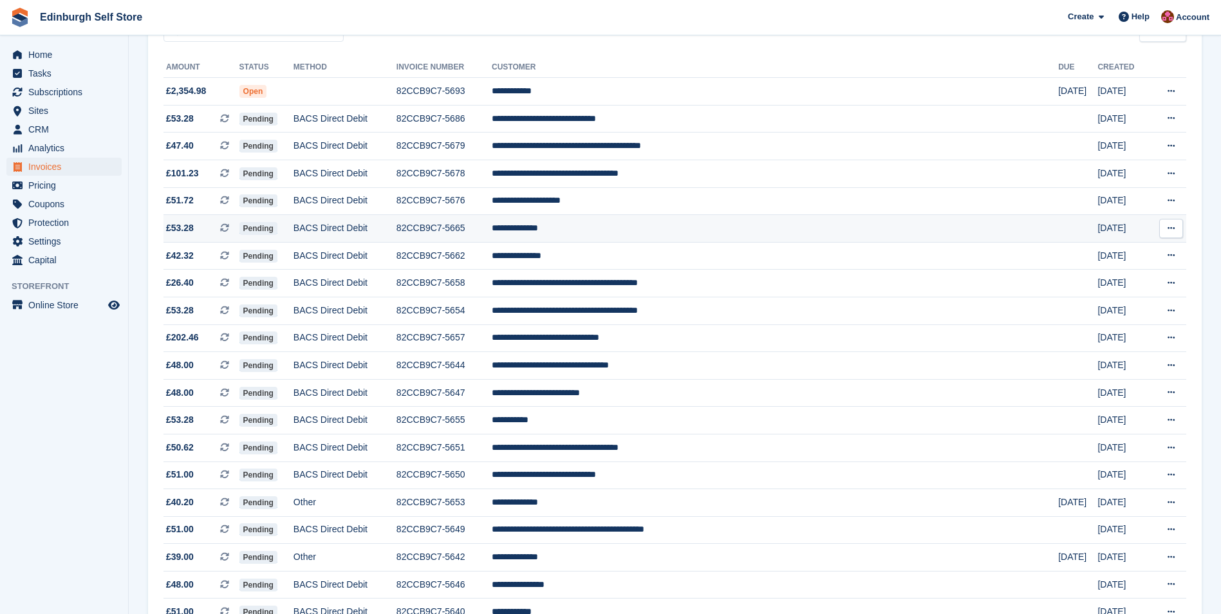
scroll to position [257, 0]
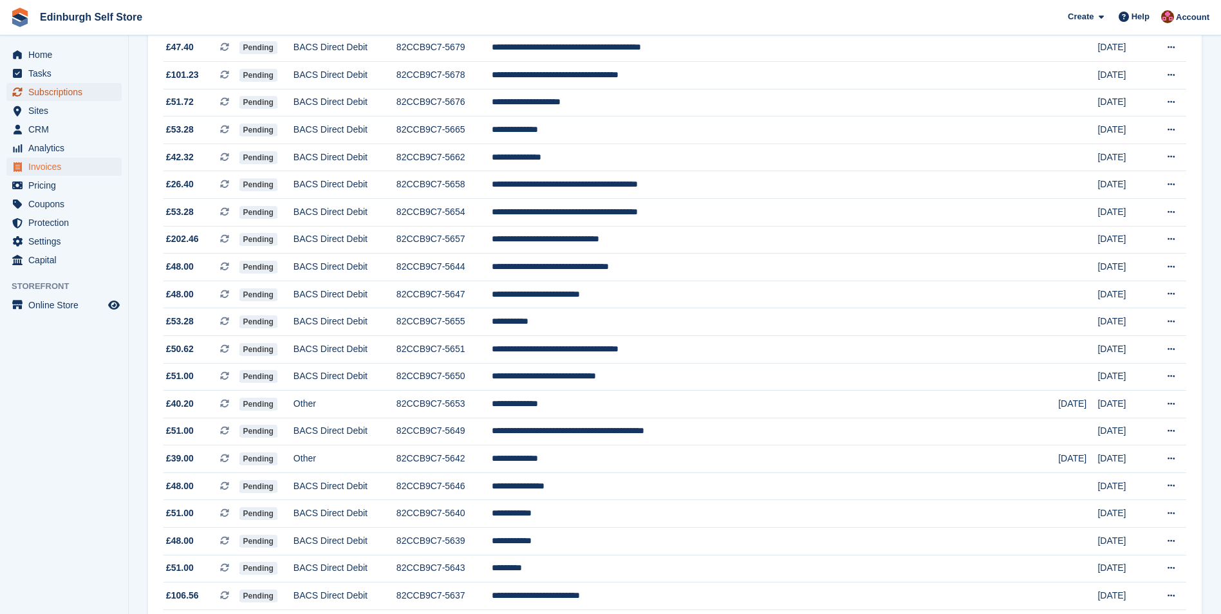
click at [63, 92] on span "Subscriptions" at bounding box center [66, 92] width 77 height 18
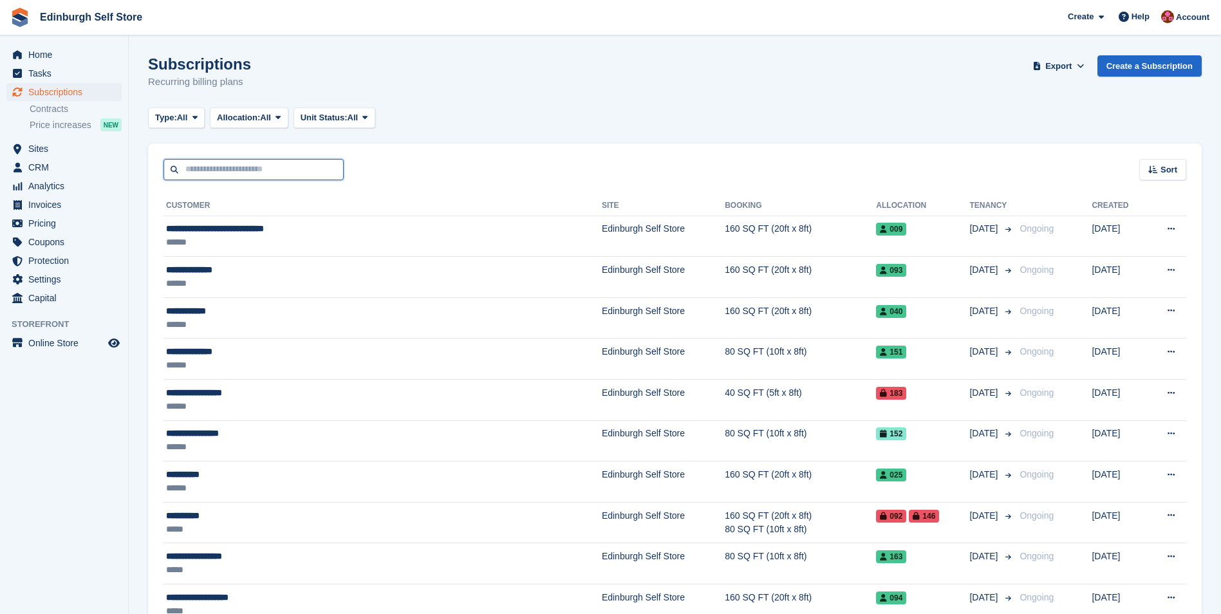
click at [196, 171] on input "text" at bounding box center [253, 169] width 180 height 21
type input "*******"
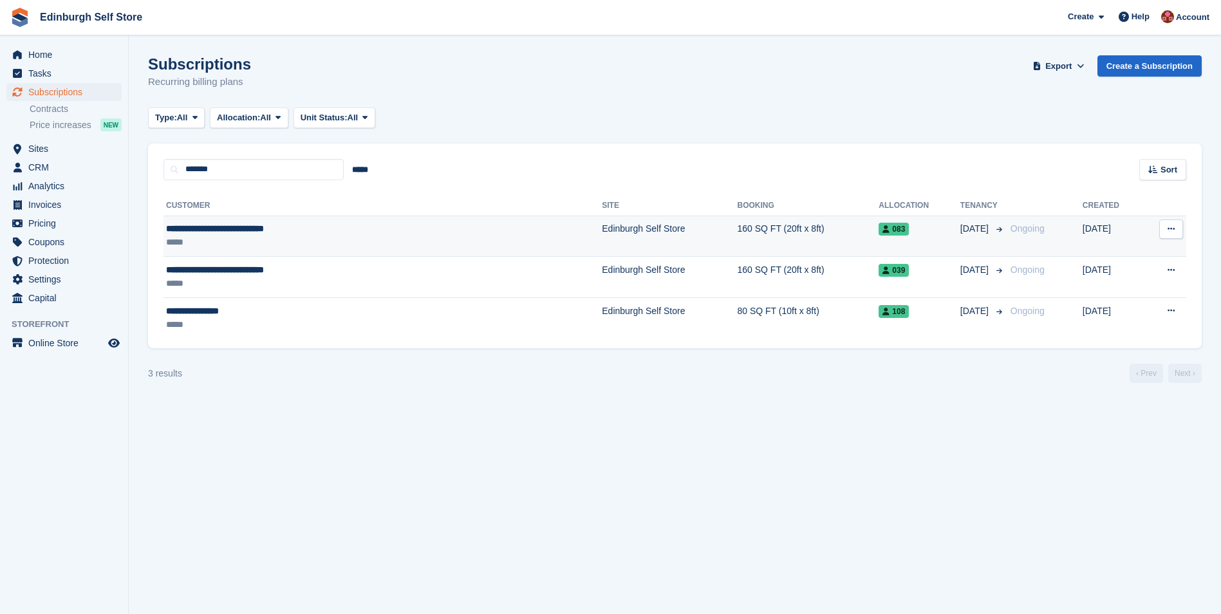
click at [602, 231] on td "Edinburgh Self Store" at bounding box center [669, 236] width 135 height 41
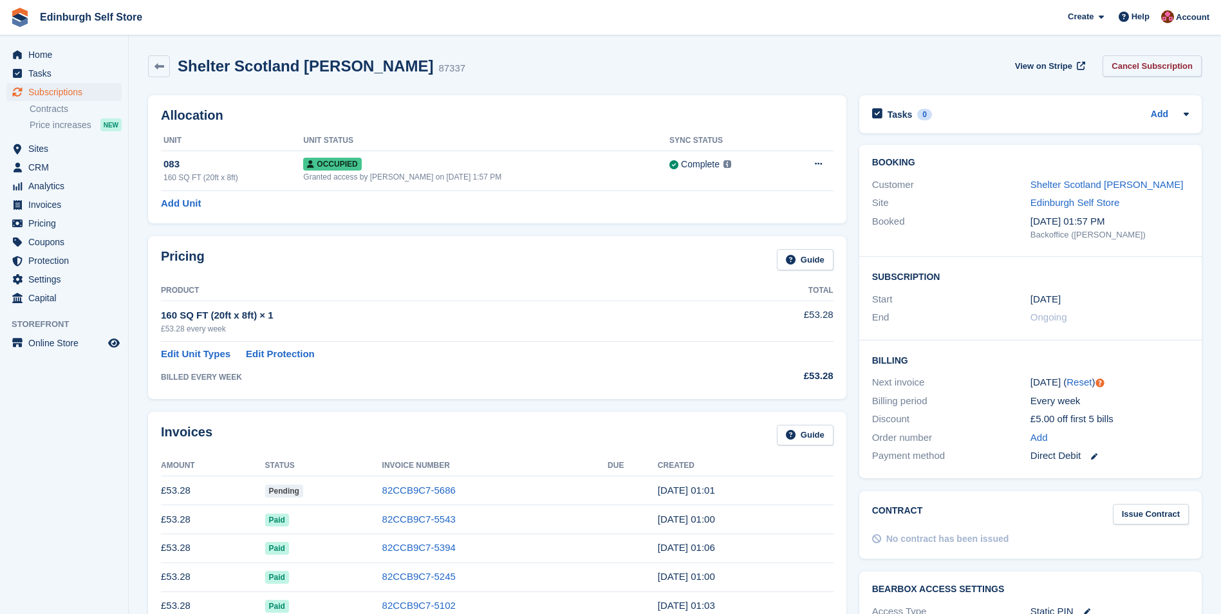
click at [1145, 68] on link "Cancel Subscription" at bounding box center [1151, 65] width 99 height 21
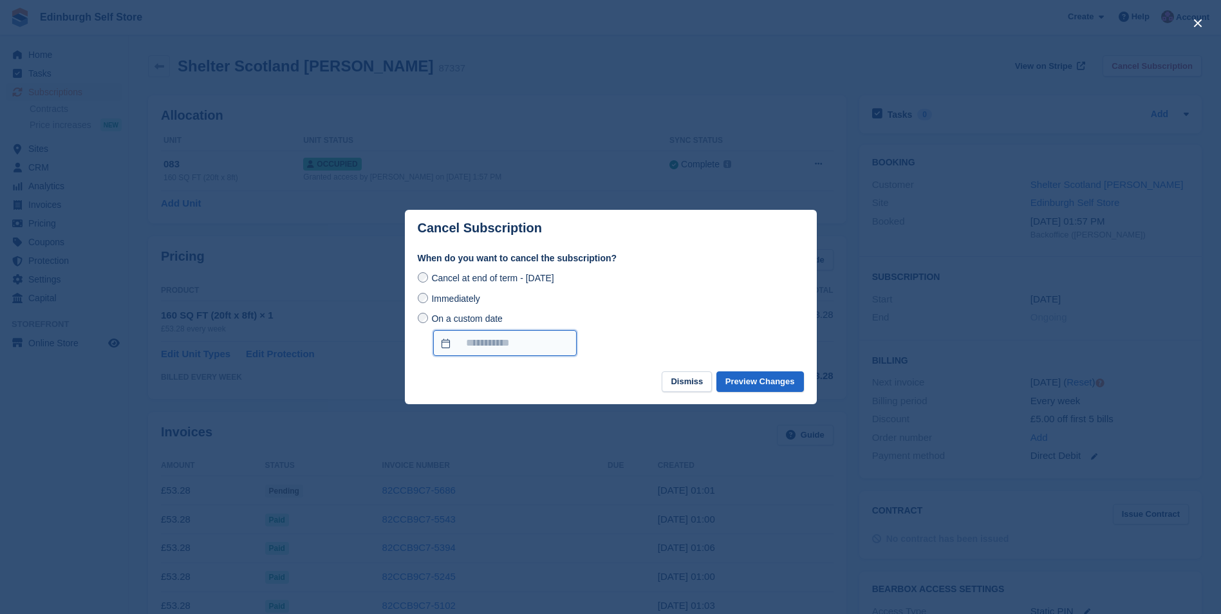
click at [447, 345] on input "On a custom date" at bounding box center [505, 343] width 144 height 26
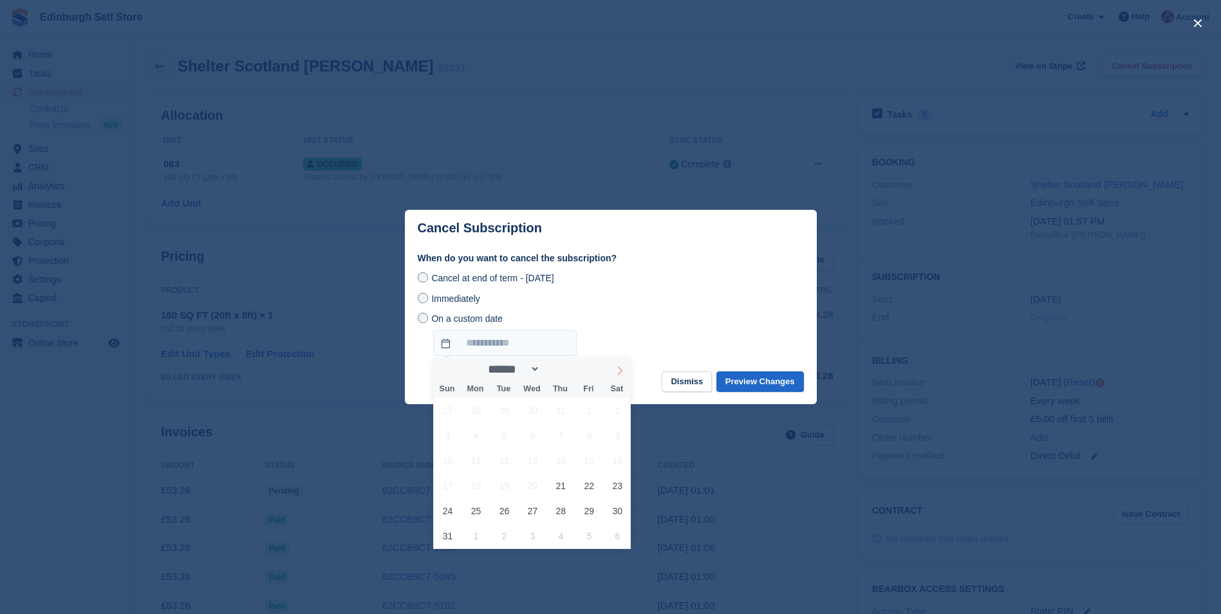
click at [620, 372] on icon at bounding box center [619, 370] width 9 height 9
select select "*"
click at [617, 464] on span "20" at bounding box center [617, 460] width 25 height 25
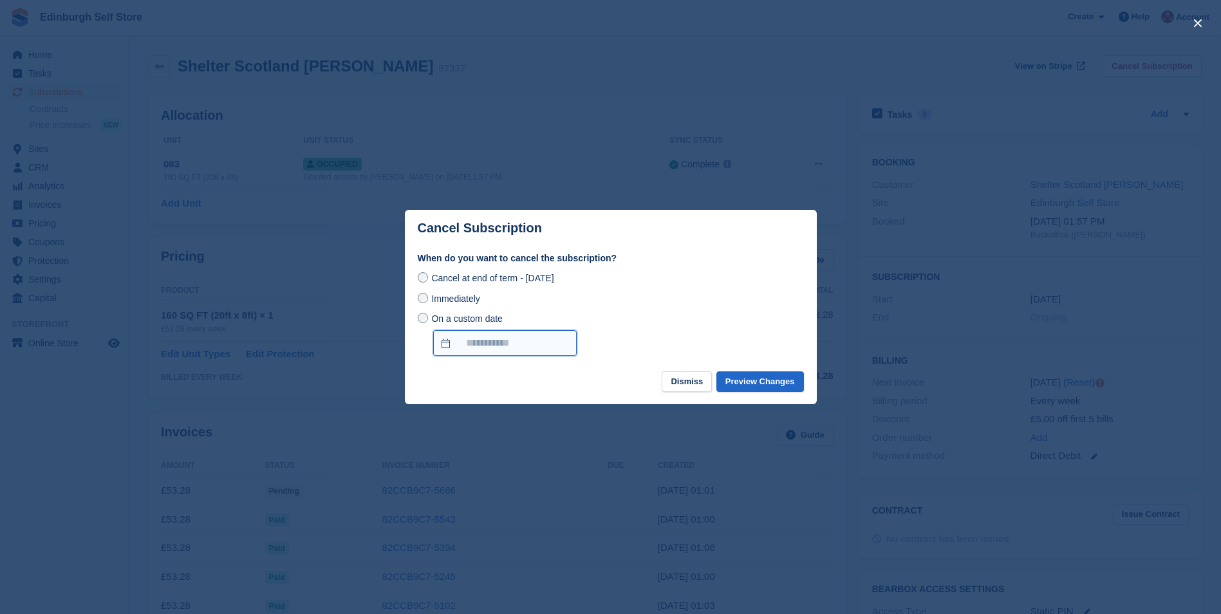
type input "**********"
click at [769, 385] on button "Preview Changes" at bounding box center [760, 381] width 88 height 21
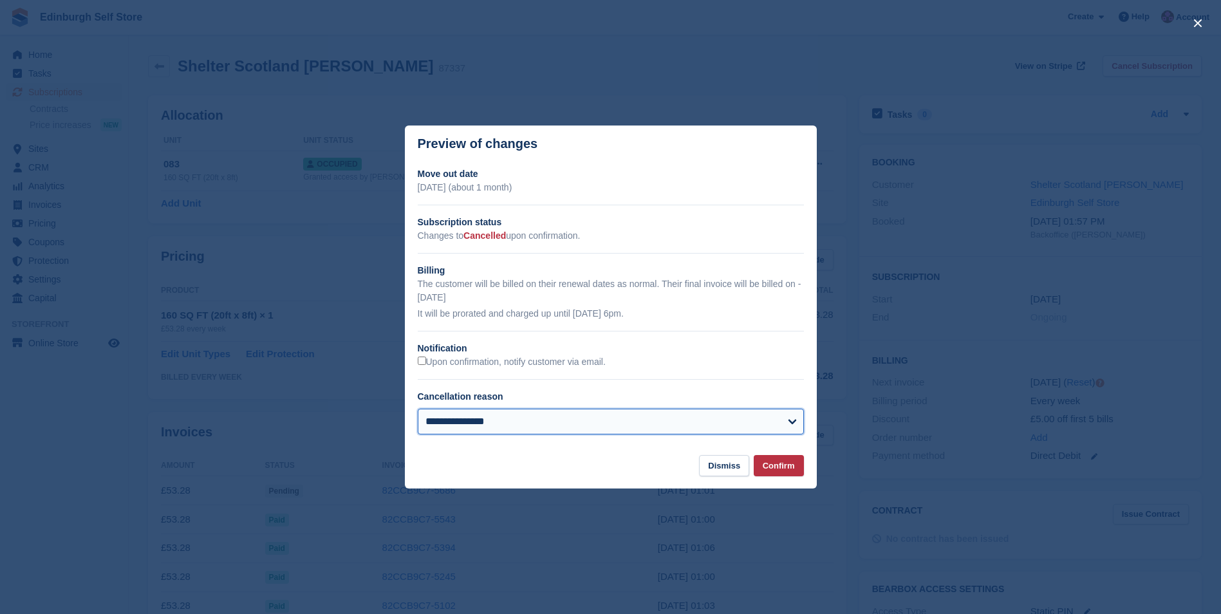
click at [693, 422] on select "**********" at bounding box center [611, 422] width 386 height 26
select select "**********"
click at [418, 410] on select "**********" at bounding box center [611, 422] width 386 height 26
click at [720, 470] on button "Dismiss" at bounding box center [724, 465] width 50 height 21
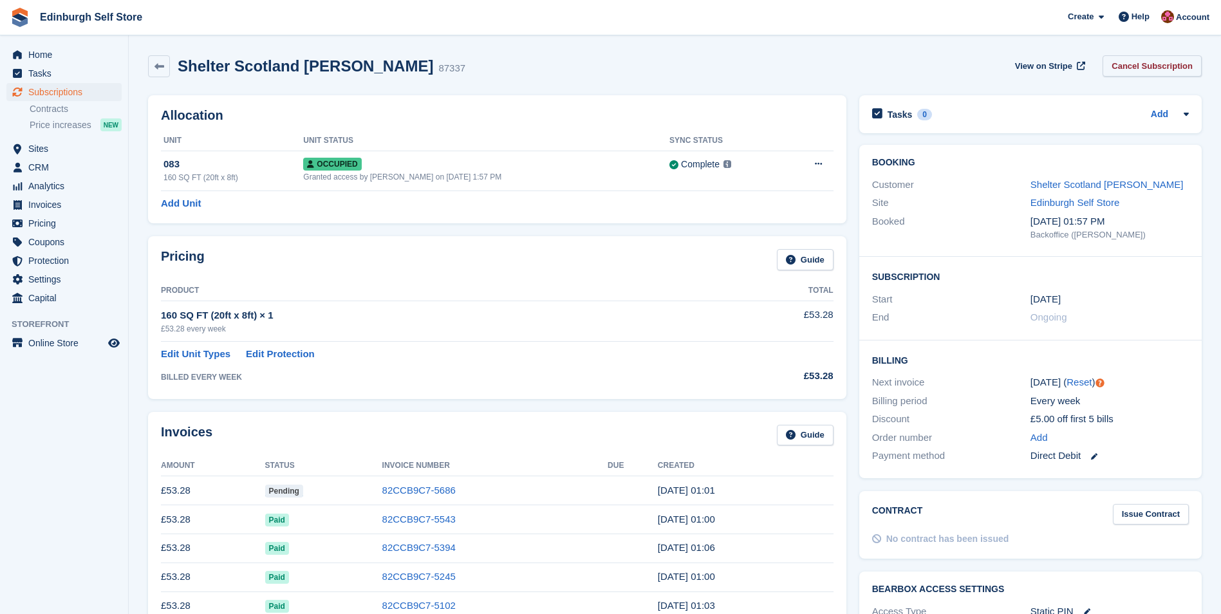
click at [1156, 69] on link "Cancel Subscription" at bounding box center [1151, 65] width 99 height 21
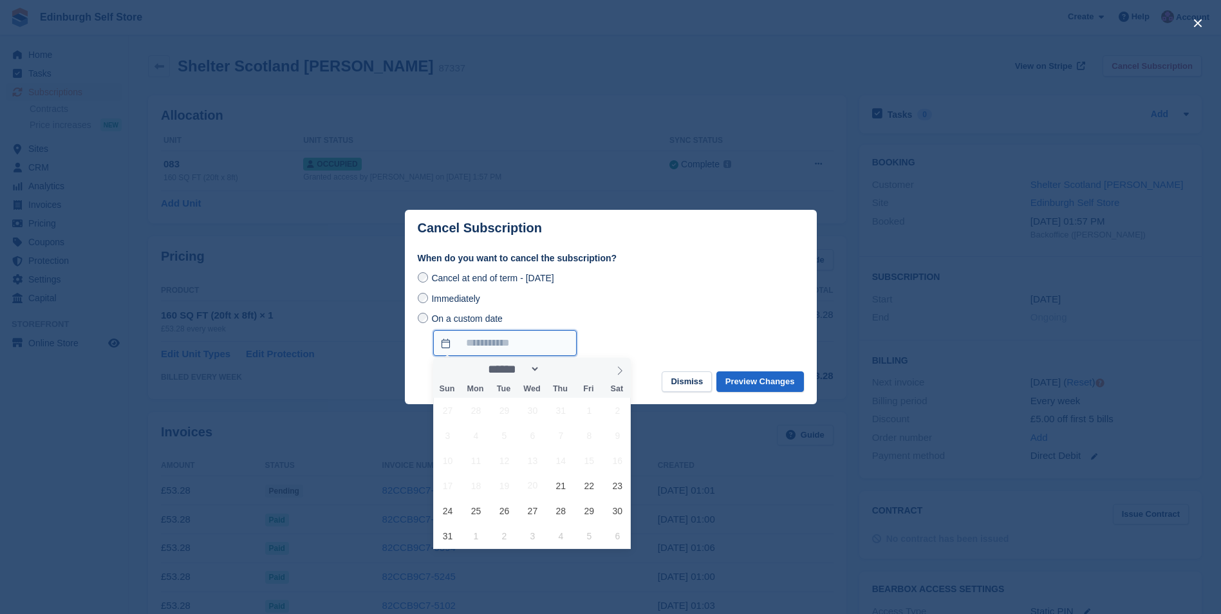
click at [442, 343] on input "On a custom date" at bounding box center [505, 343] width 144 height 26
click at [618, 372] on icon at bounding box center [619, 370] width 9 height 9
select select "*"
click at [618, 461] on span "20" at bounding box center [617, 460] width 25 height 25
type input "**********"
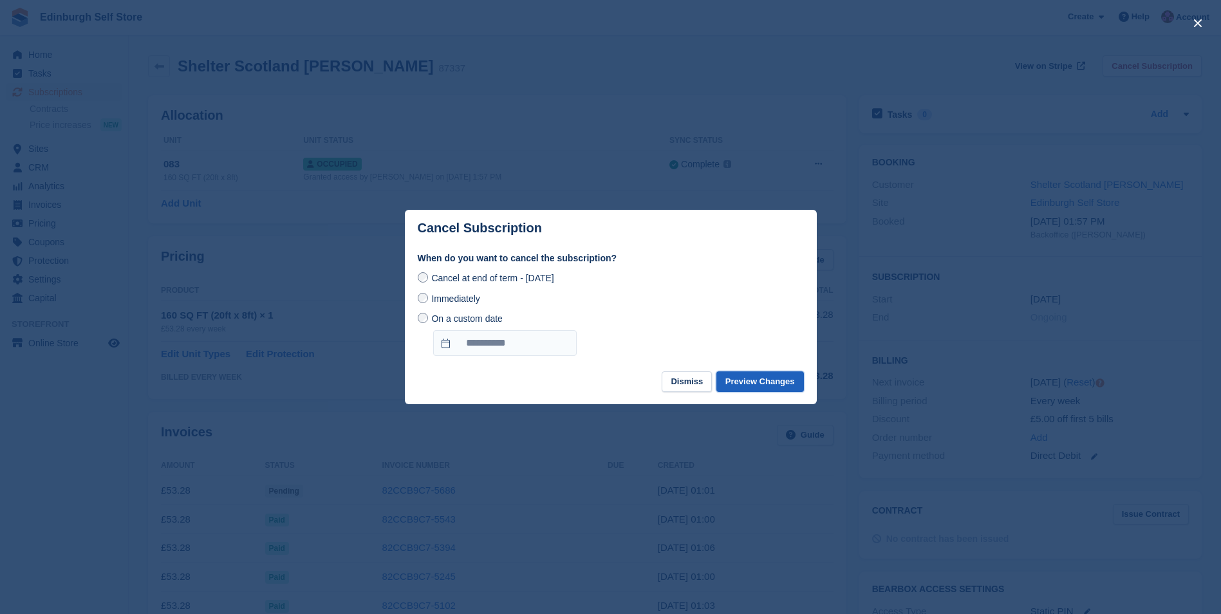
click at [763, 382] on button "Preview Changes" at bounding box center [760, 381] width 88 height 21
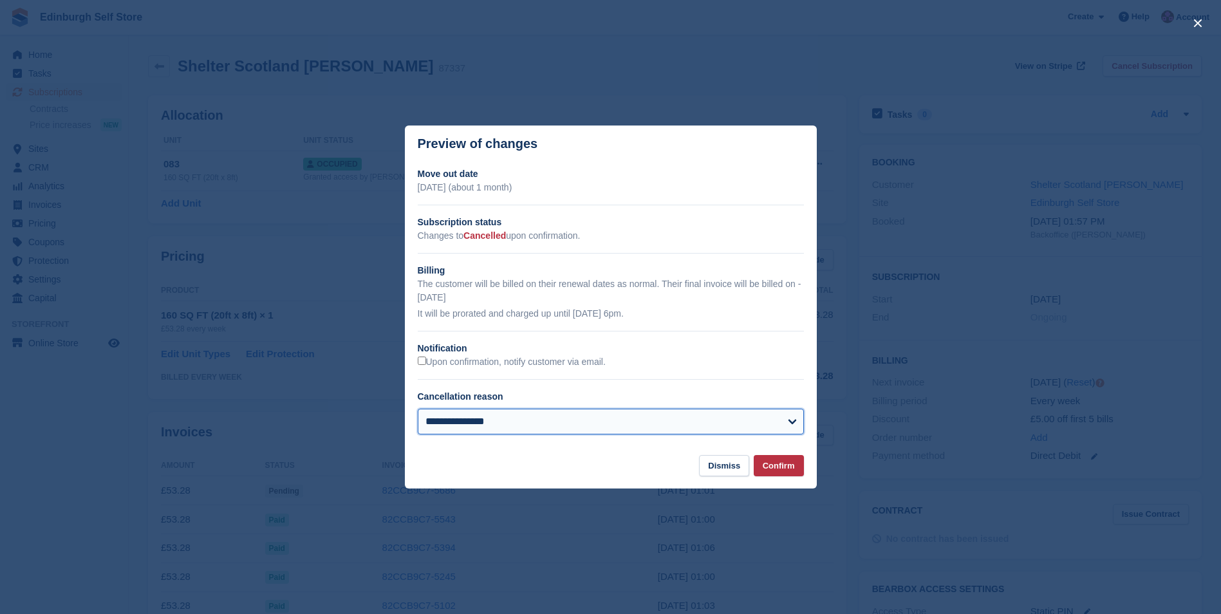
click at [586, 427] on select "**********" at bounding box center [611, 422] width 386 height 26
select select "**********"
click at [418, 410] on select "**********" at bounding box center [611, 422] width 386 height 26
click at [779, 469] on button "Confirm" at bounding box center [779, 465] width 50 height 21
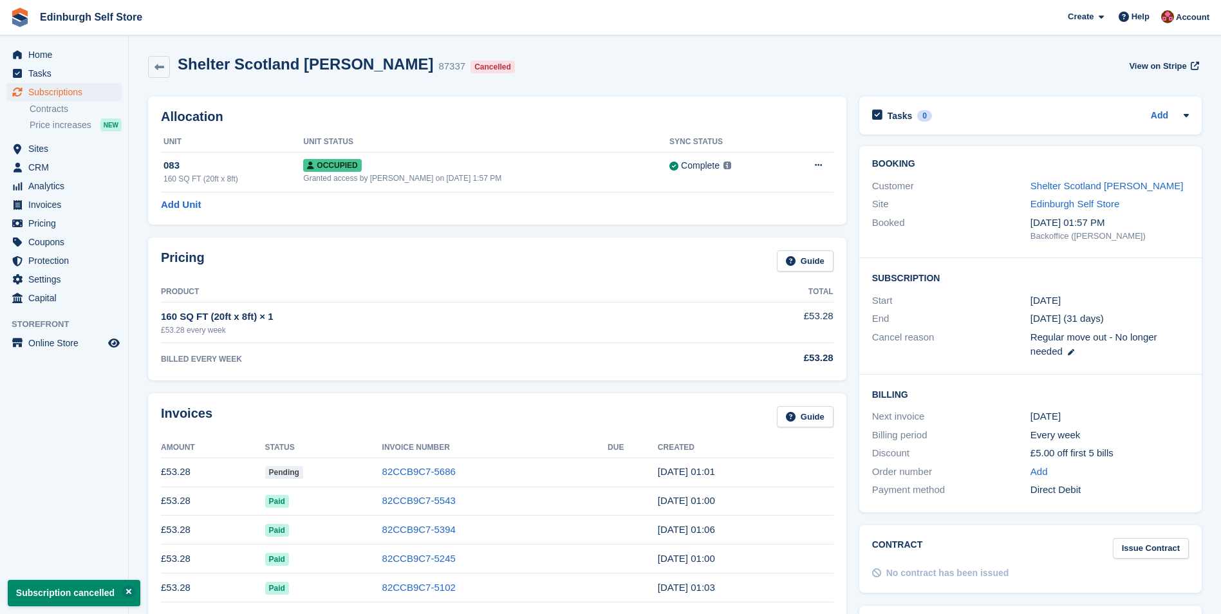
drag, startPoint x: 421, startPoint y: 62, endPoint x: 180, endPoint y: 72, distance: 240.9
click at [180, 72] on div "Shelter Scotland Rebecca O'Hagan 87337 Cancelled" at bounding box center [345, 66] width 350 height 23
copy h2 "Shelter Scotland Rebecca O'Hagan"
click at [64, 205] on span "Invoices" at bounding box center [66, 205] width 77 height 18
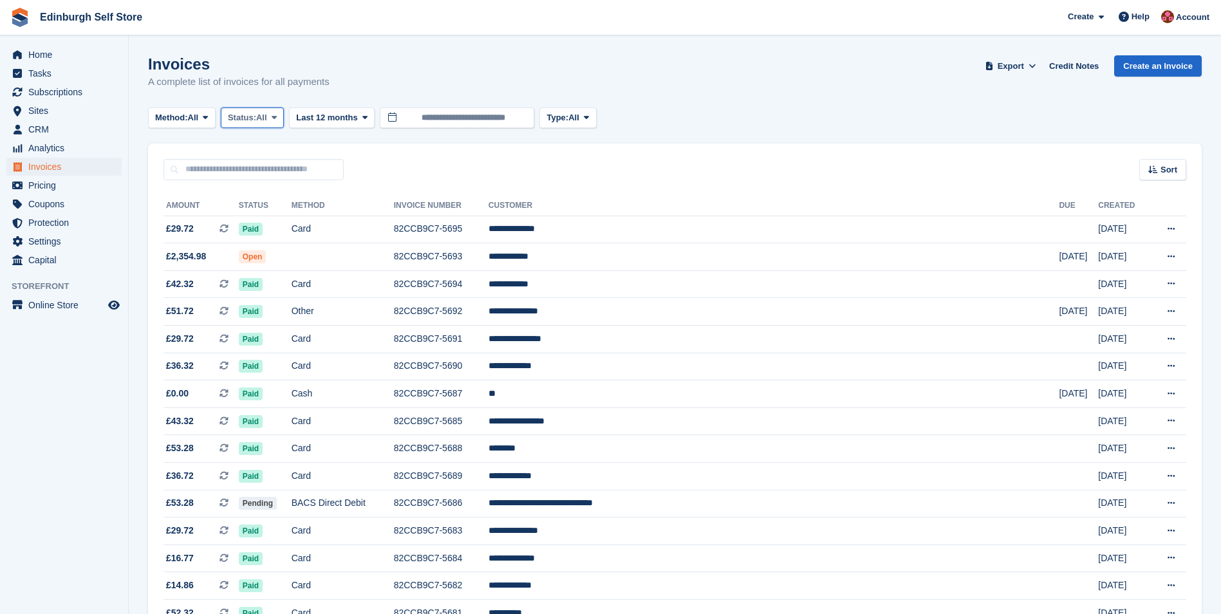
click at [277, 116] on icon at bounding box center [274, 117] width 5 height 8
click at [283, 216] on link "Open" at bounding box center [283, 217] width 112 height 23
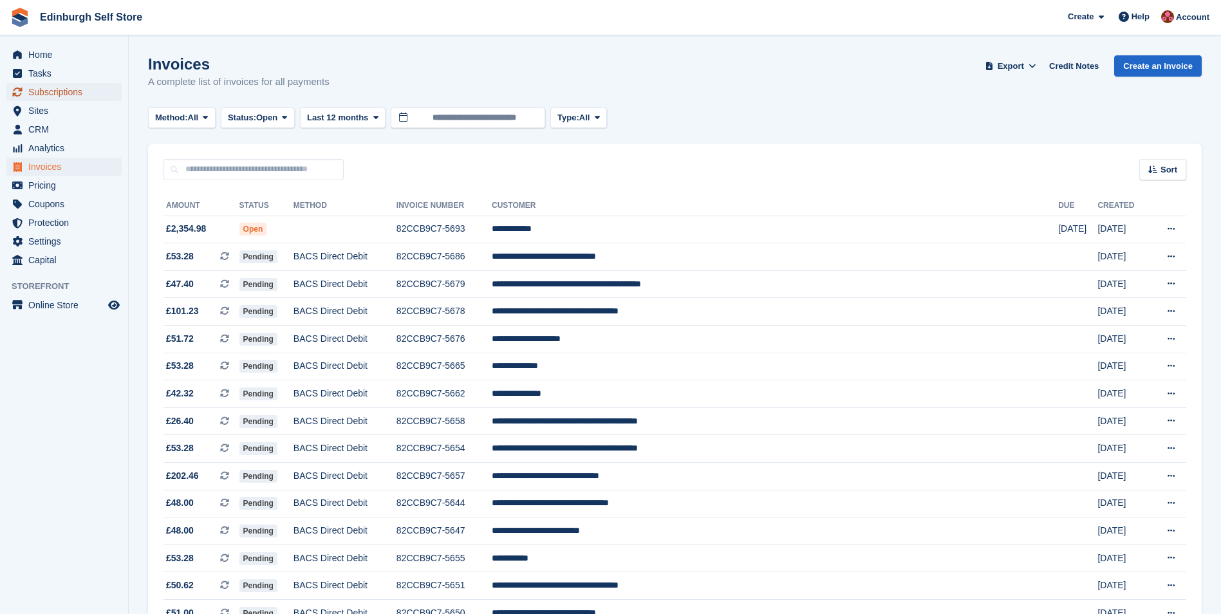
click at [84, 91] on span "Subscriptions" at bounding box center [66, 92] width 77 height 18
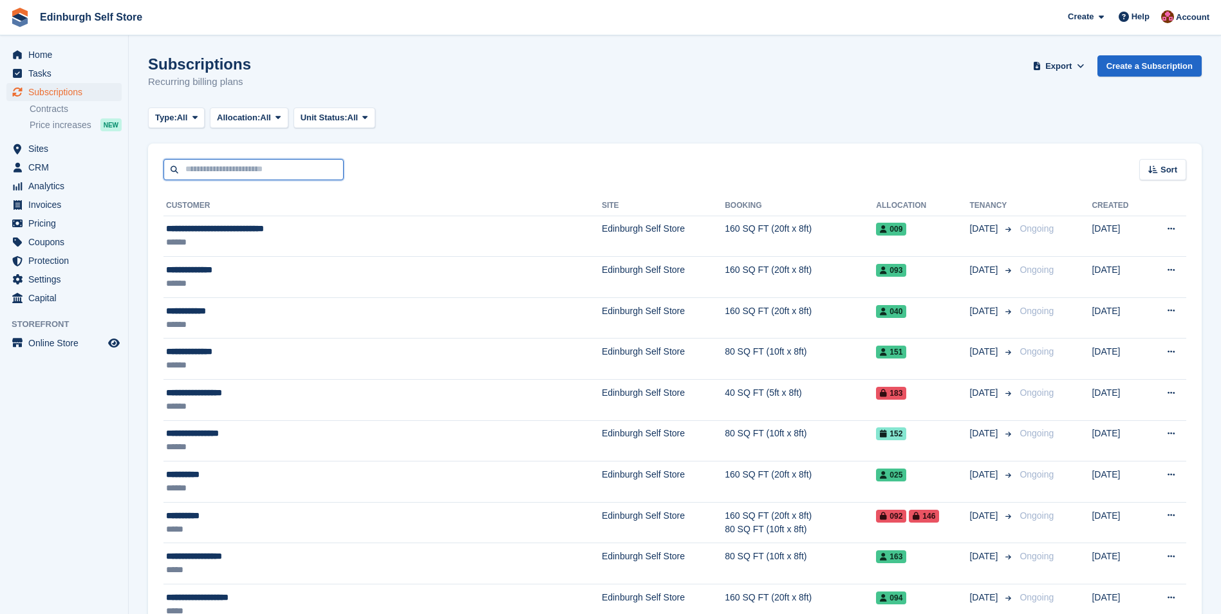
click at [209, 169] on input "text" at bounding box center [253, 169] width 180 height 21
type input "*****"
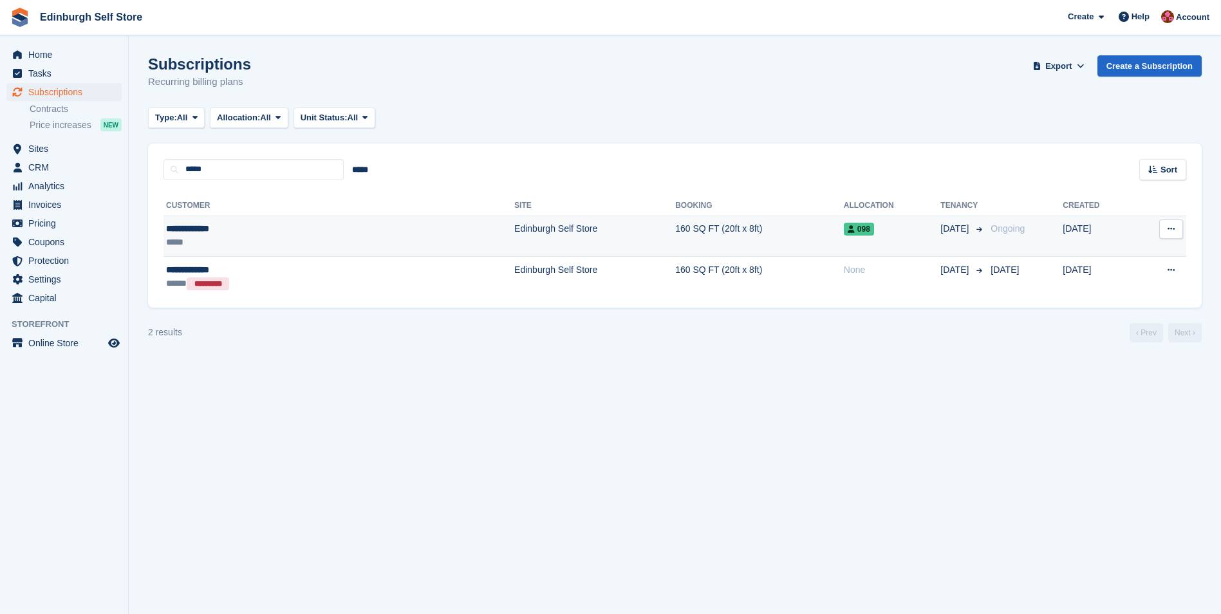
click at [514, 225] on td "Edinburgh Self Store" at bounding box center [594, 236] width 161 height 41
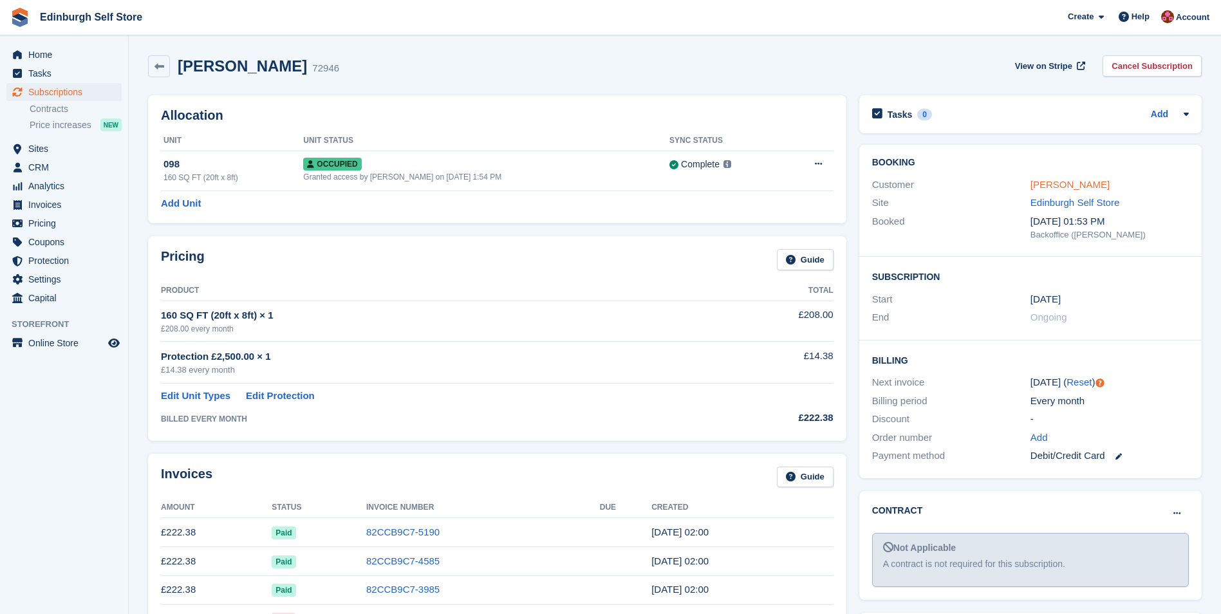
click at [1069, 184] on link "[PERSON_NAME]" at bounding box center [1069, 184] width 79 height 11
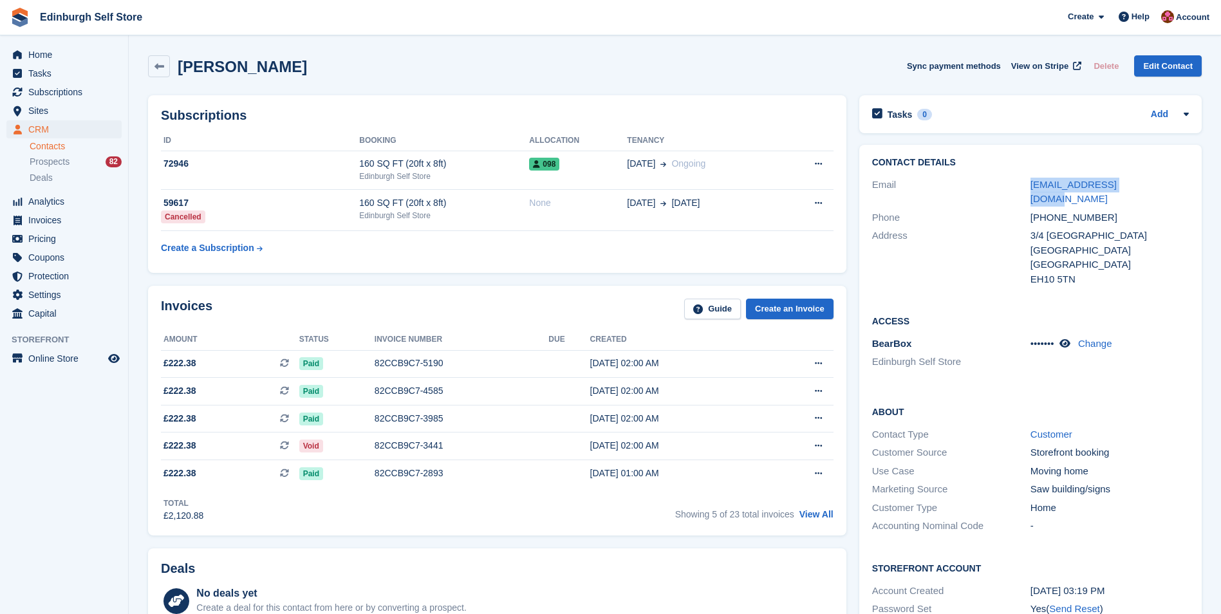
drag, startPoint x: 1137, startPoint y: 185, endPoint x: 1025, endPoint y: 192, distance: 111.6
click at [1025, 192] on div "Email londonlouis@gmail.com" at bounding box center [1030, 192] width 317 height 33
drag, startPoint x: 1025, startPoint y: 192, endPoint x: 1043, endPoint y: 190, distance: 17.6
copy div "[EMAIL_ADDRESS][DOMAIN_NAME]"
click at [405, 446] on div "82CCB9C7-3441" at bounding box center [462, 446] width 174 height 14
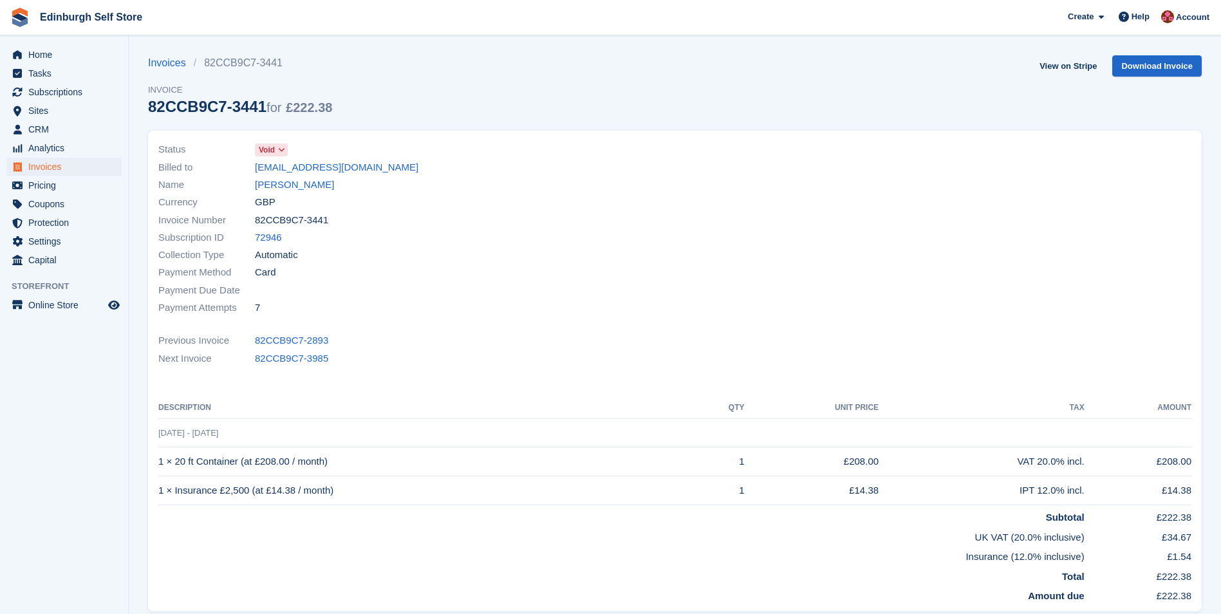
click at [284, 149] on icon at bounding box center [281, 150] width 7 height 8
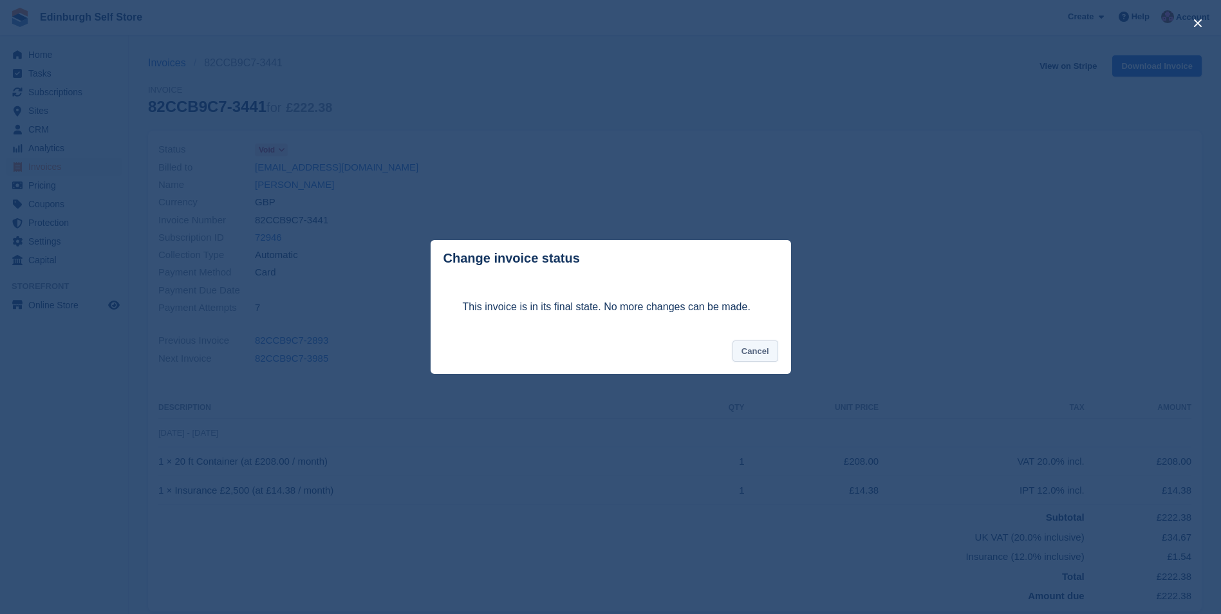
click at [748, 353] on button "Cancel" at bounding box center [755, 350] width 46 height 21
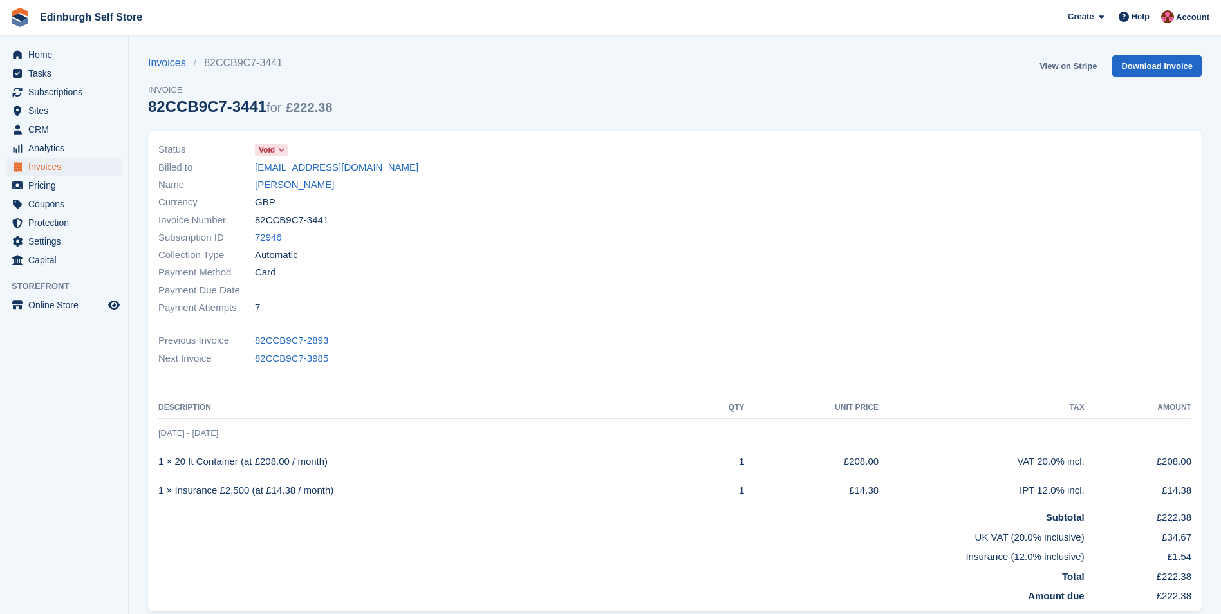
click at [1058, 65] on link "View on Stripe" at bounding box center [1068, 65] width 68 height 21
click at [280, 183] on link "[PERSON_NAME]" at bounding box center [294, 185] width 79 height 15
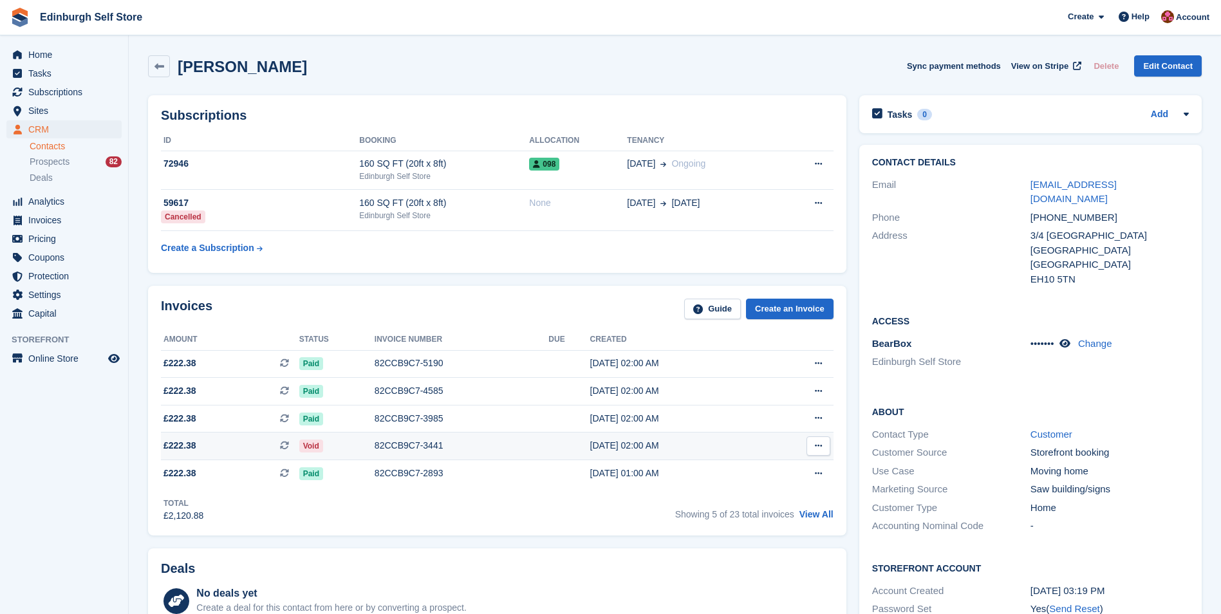
click at [320, 450] on span "Void" at bounding box center [311, 446] width 24 height 13
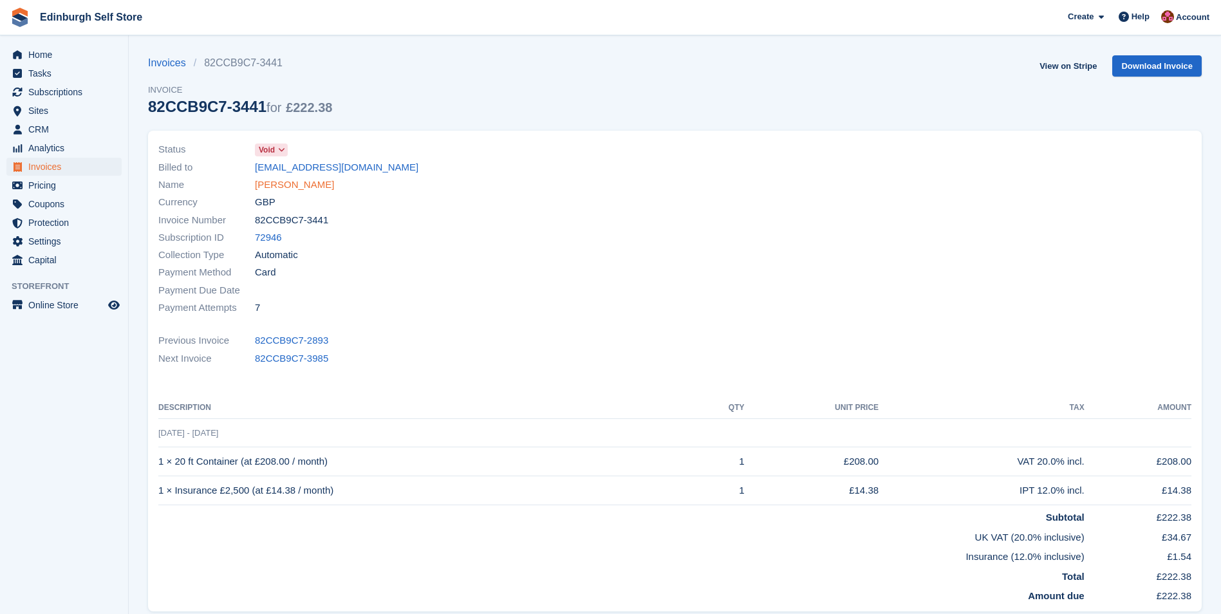
click at [266, 185] on link "[PERSON_NAME]" at bounding box center [294, 185] width 79 height 15
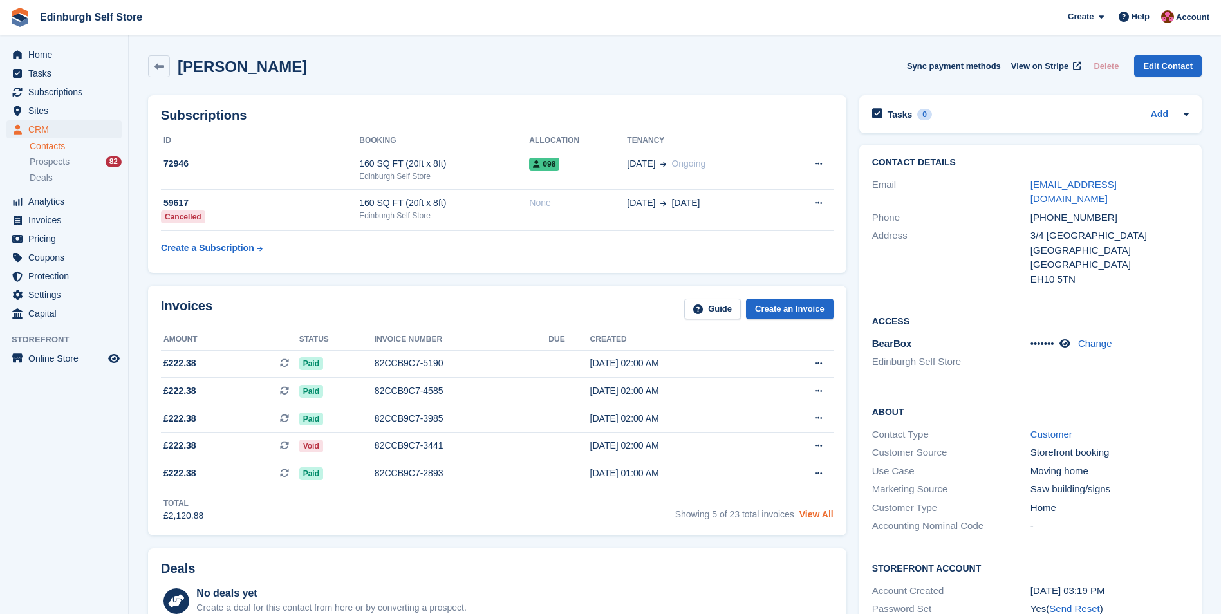
click at [825, 515] on link "View All" at bounding box center [816, 514] width 34 height 10
click at [60, 219] on span "Invoices" at bounding box center [66, 220] width 77 height 18
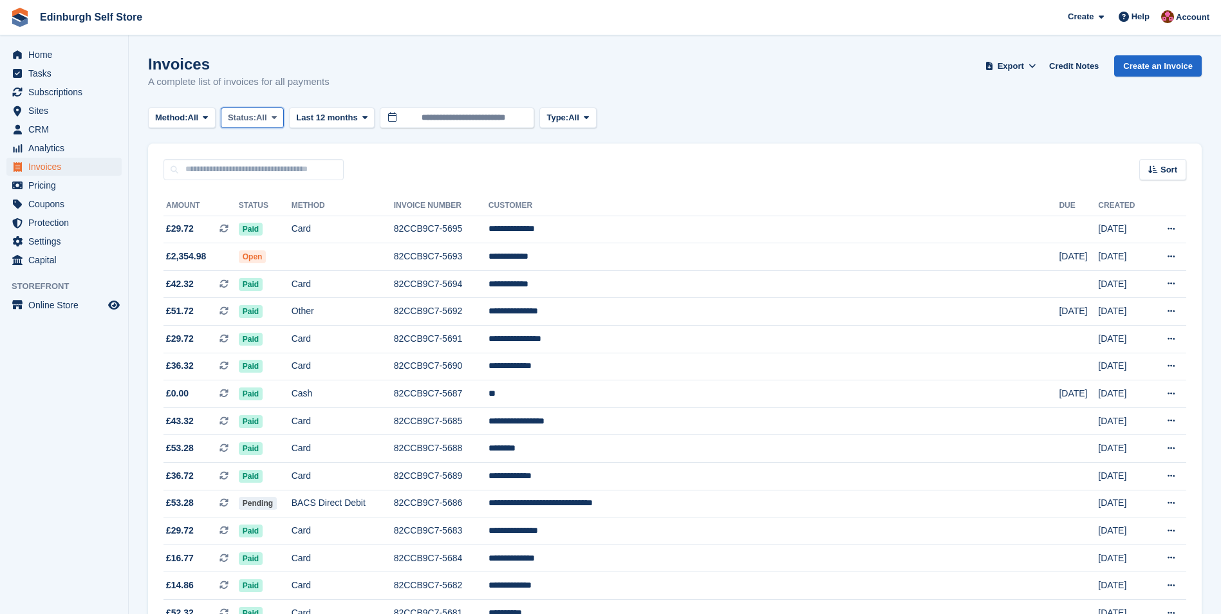
click at [277, 118] on icon at bounding box center [274, 117] width 5 height 8
click at [286, 221] on link "Open" at bounding box center [283, 217] width 112 height 23
